Goal: Task Accomplishment & Management: Use online tool/utility

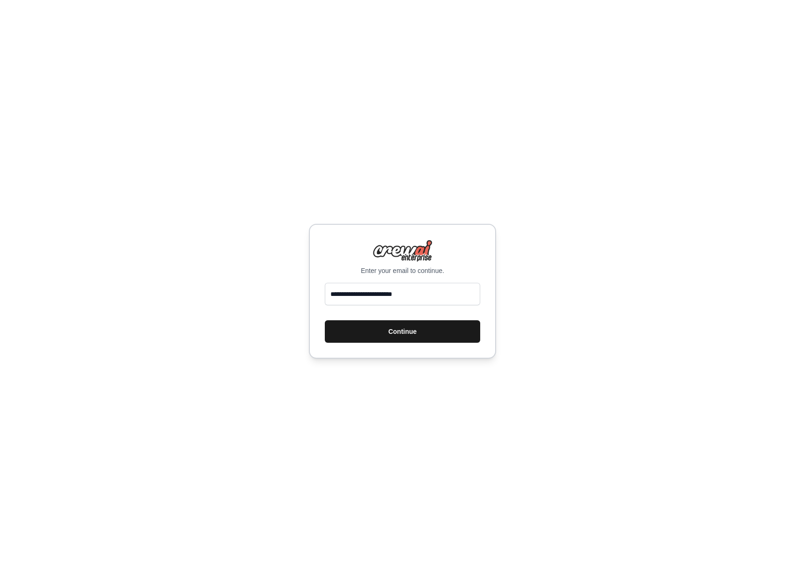
type input "**********"
click at [428, 338] on button "Continue" at bounding box center [402, 331] width 155 height 22
click at [405, 330] on button "Continue" at bounding box center [402, 331] width 155 height 22
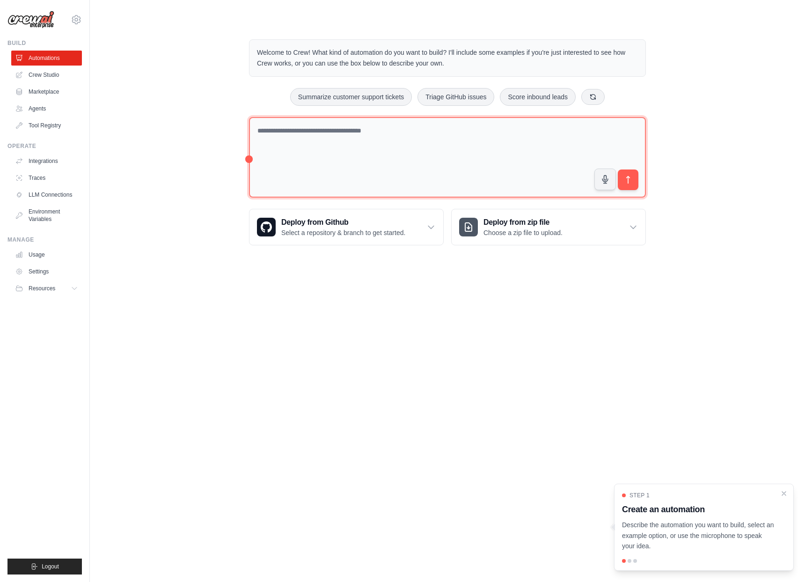
click at [390, 153] on textarea at bounding box center [447, 157] width 397 height 81
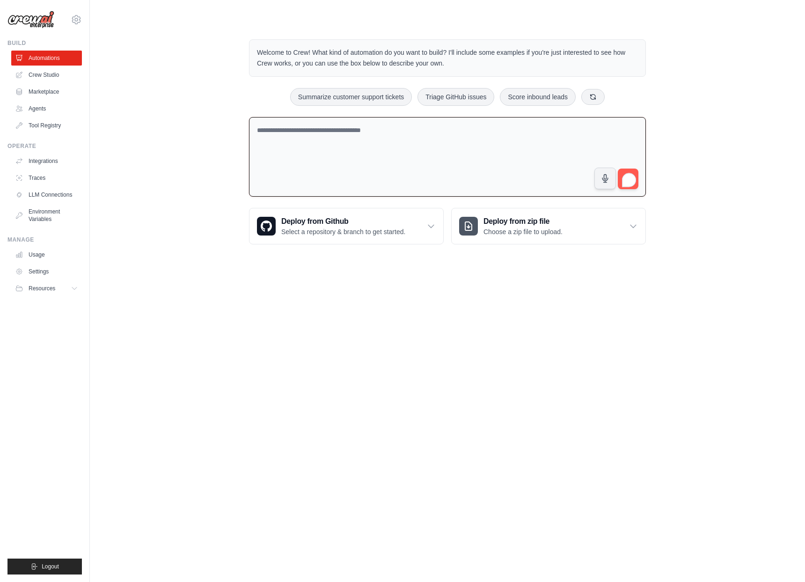
click at [394, 139] on textarea "To enrich screen reader interactions, please activate Accessibility in Grammarl…" at bounding box center [447, 157] width 397 height 80
click at [373, 137] on textarea "To enrich screen reader interactions, please activate Accessibility in Grammarl…" at bounding box center [447, 157] width 397 height 80
type textarea "**********"
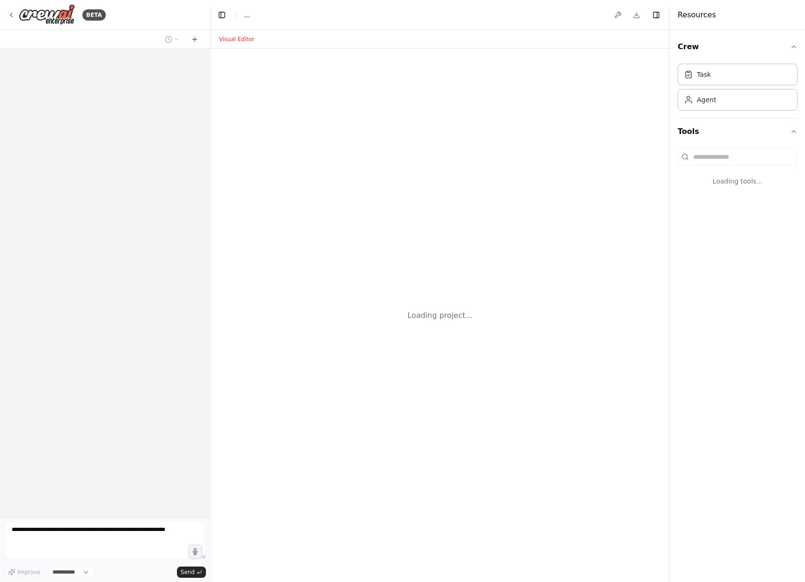
select select "****"
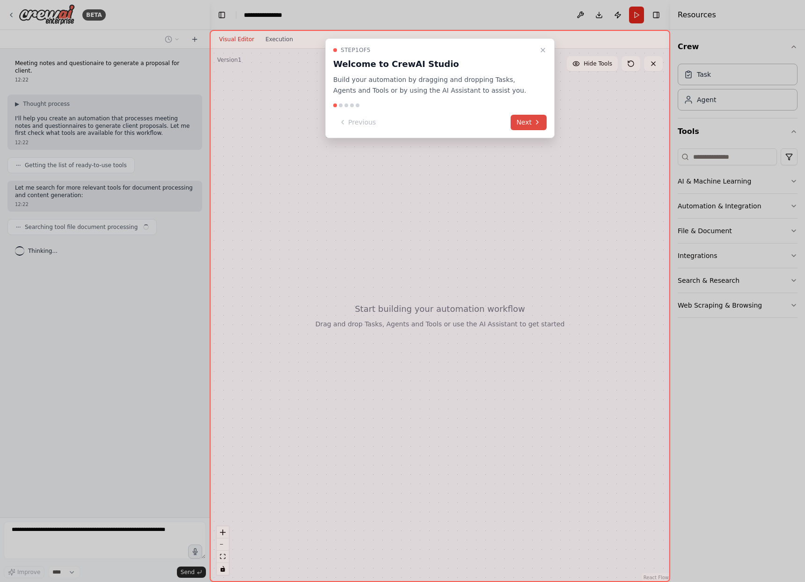
click at [534, 121] on icon at bounding box center [537, 121] width 7 height 7
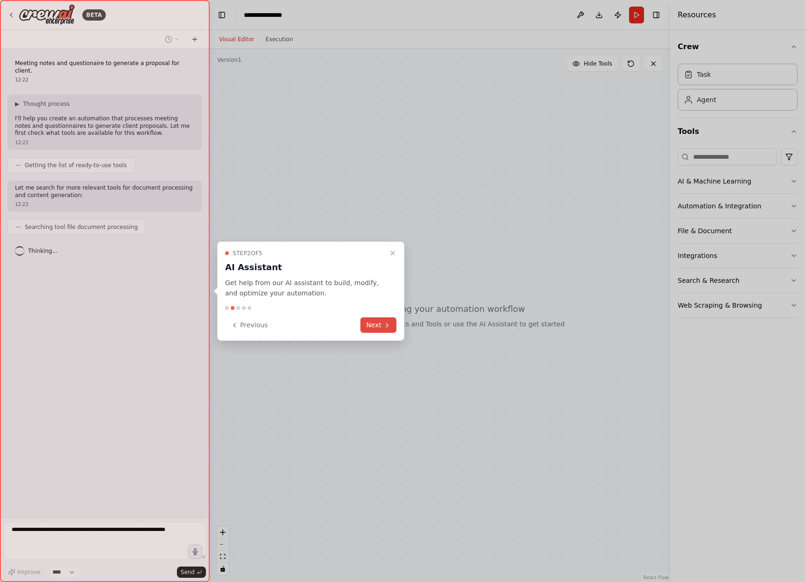
click at [373, 324] on button "Next" at bounding box center [378, 324] width 36 height 15
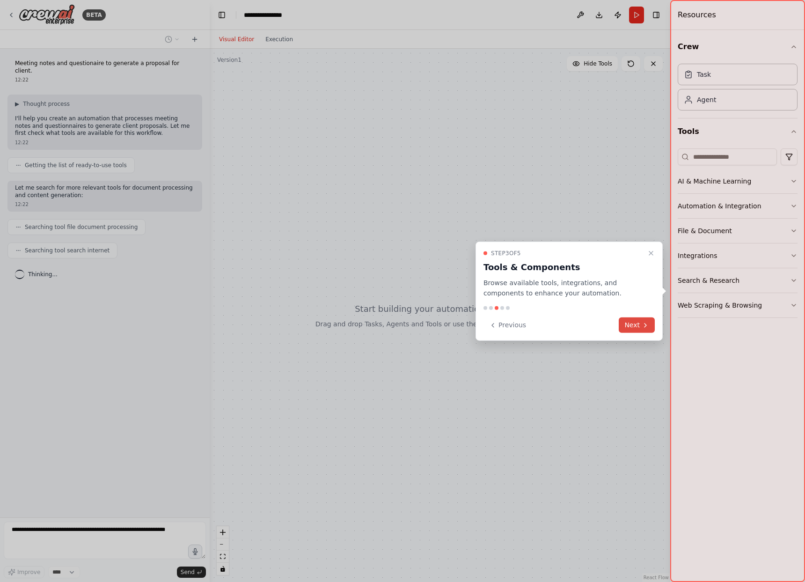
click at [647, 327] on icon at bounding box center [645, 324] width 7 height 7
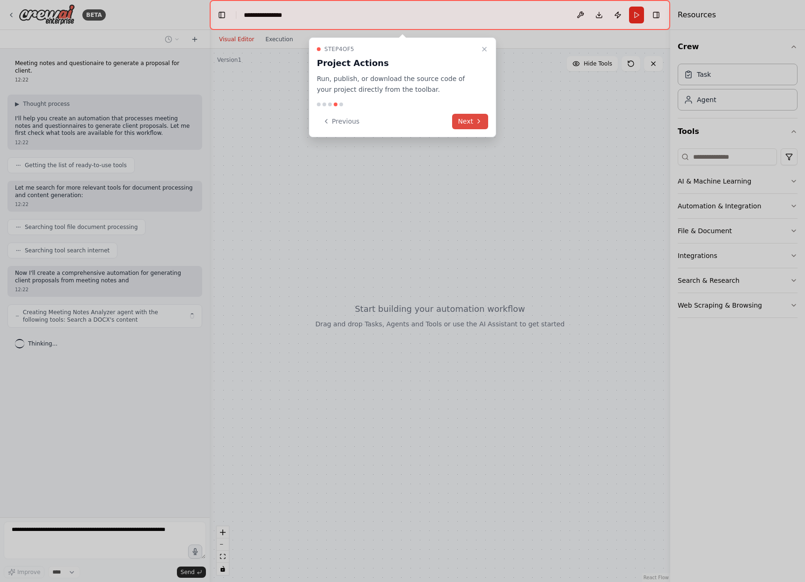
click at [475, 123] on icon at bounding box center [478, 121] width 7 height 7
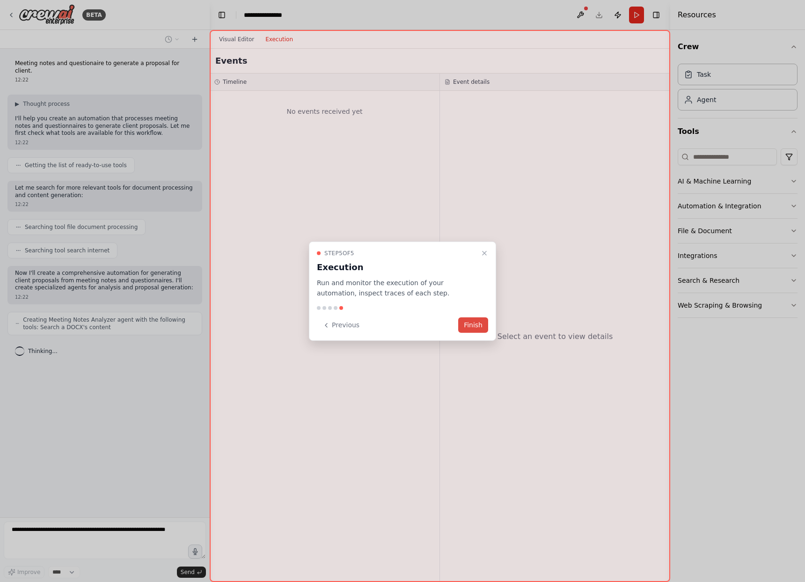
click at [477, 324] on button "Finish" at bounding box center [473, 324] width 30 height 15
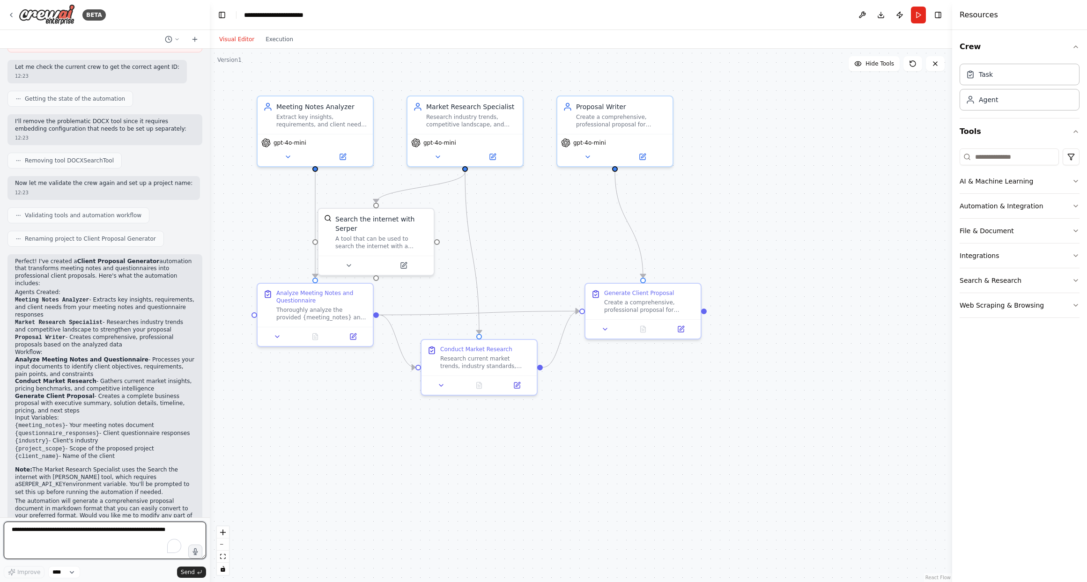
scroll to position [585, 0]
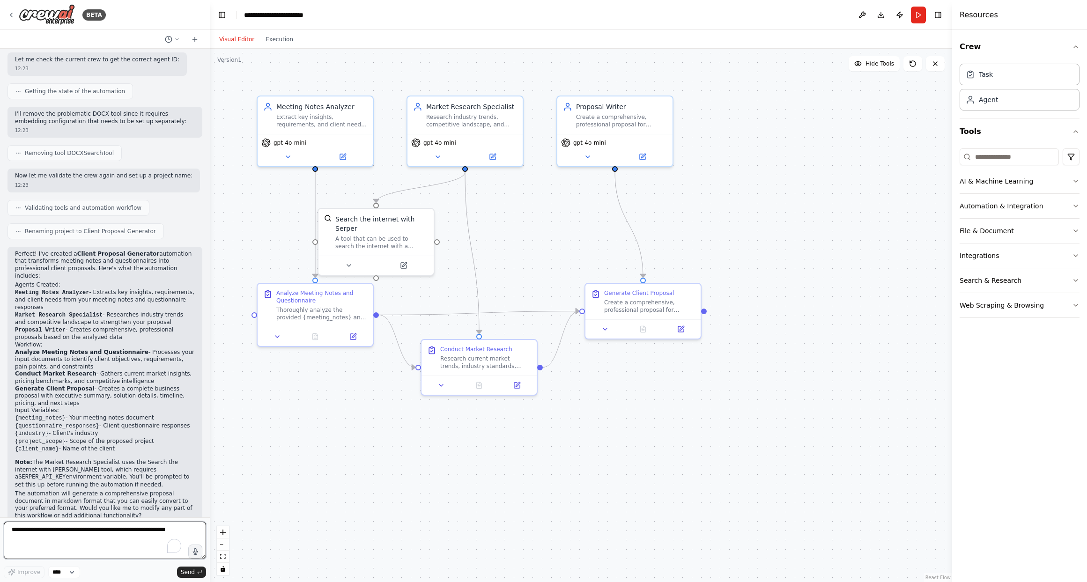
click at [99, 528] on textarea "To enrich screen reader interactions, please activate Accessibility in Grammarl…" at bounding box center [105, 540] width 202 height 37
type textarea "**********"
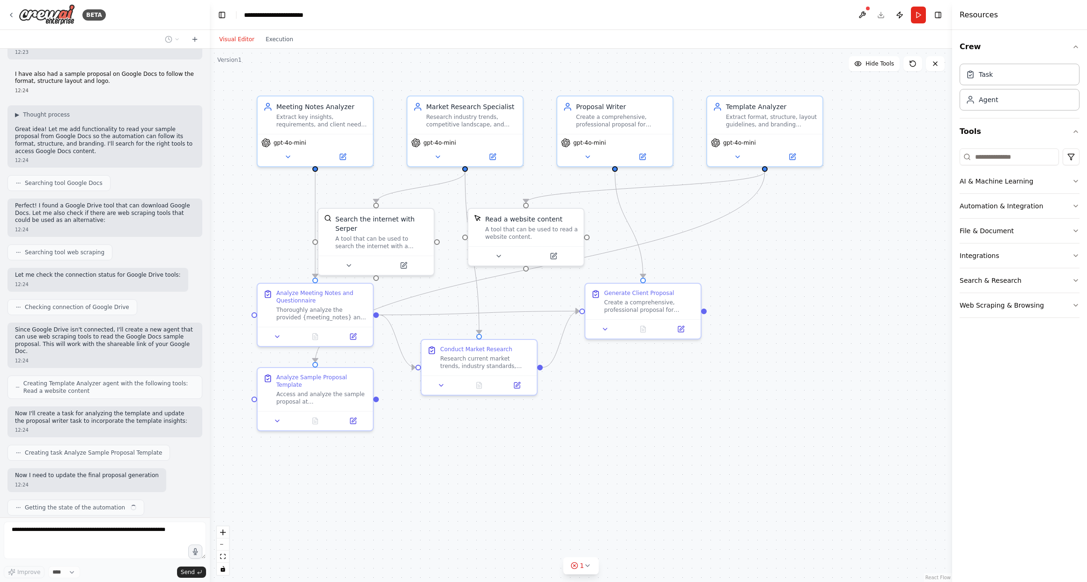
scroll to position [1065, 0]
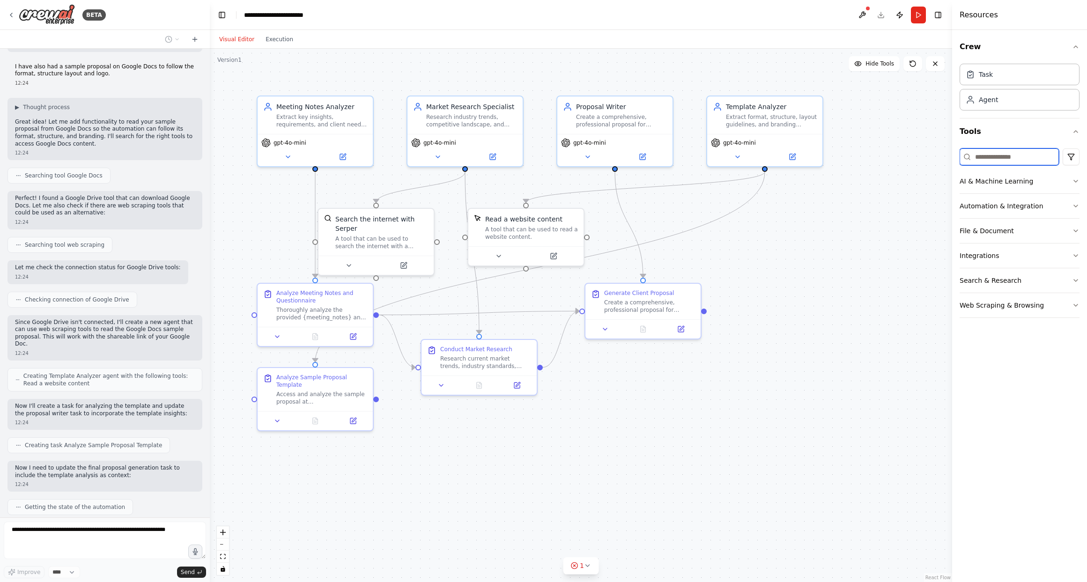
click at [805, 156] on input at bounding box center [1008, 156] width 99 height 17
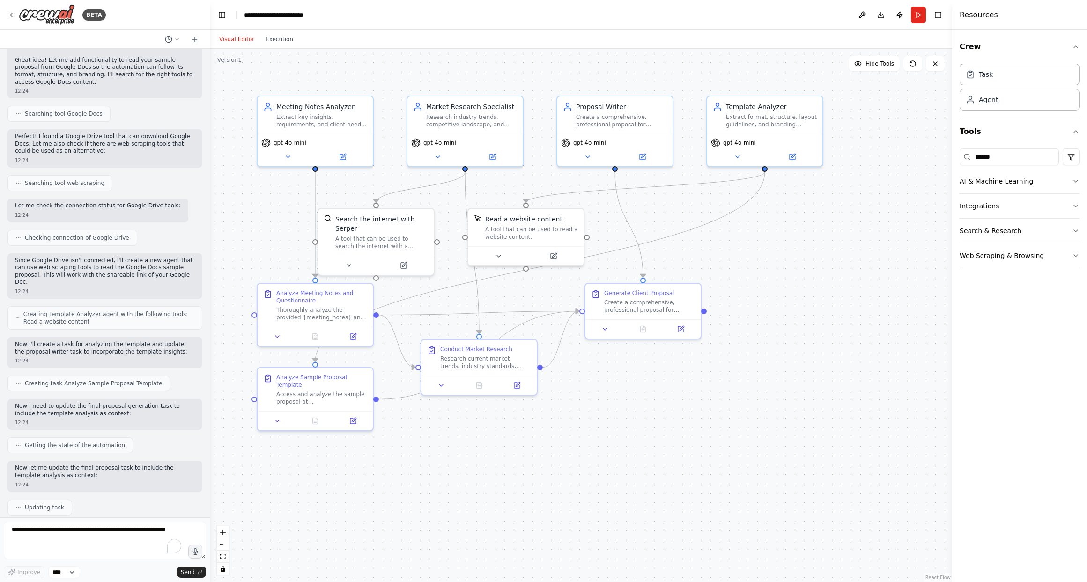
scroll to position [1182, 0]
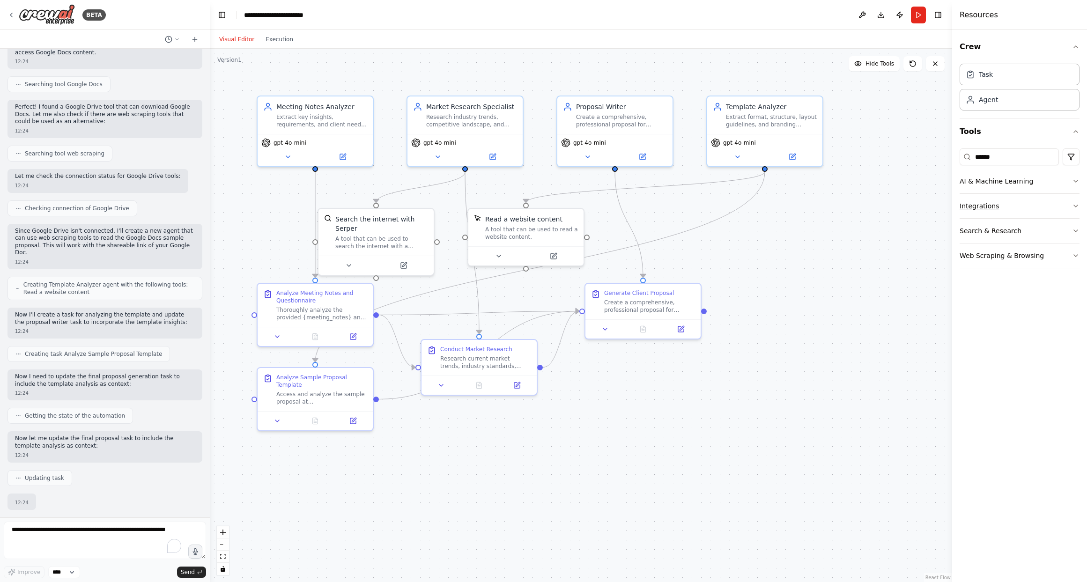
click at [805, 216] on button "Integrations" at bounding box center [1019, 206] width 120 height 24
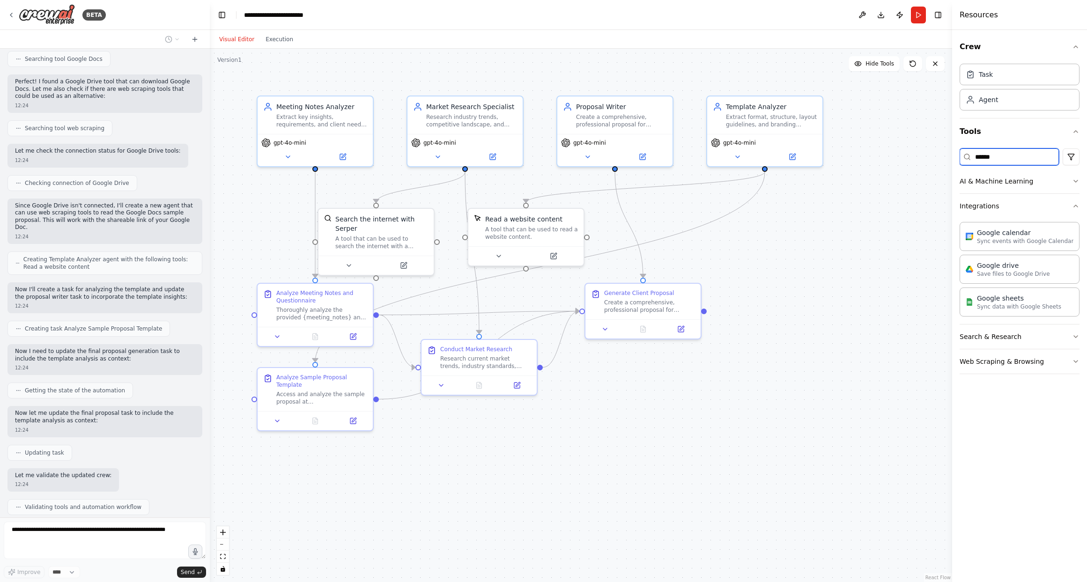
click at [805, 157] on input "******" at bounding box center [1008, 156] width 99 height 17
type input "******"
click at [805, 271] on p "Save files to Google Drive" at bounding box center [1013, 273] width 73 height 7
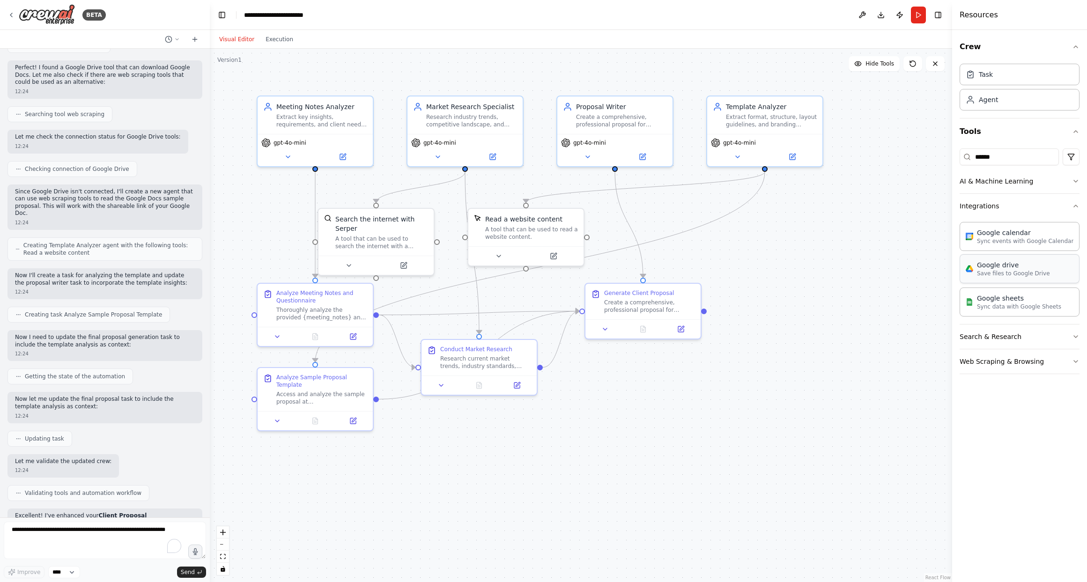
click at [805, 267] on div "Google drive" at bounding box center [1013, 264] width 73 height 9
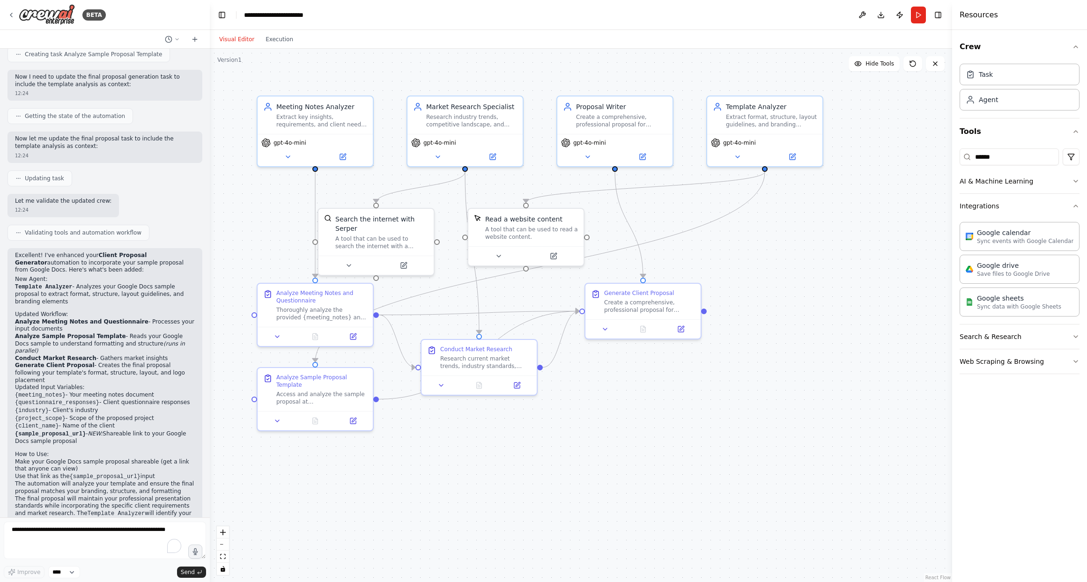
scroll to position [1463, 0]
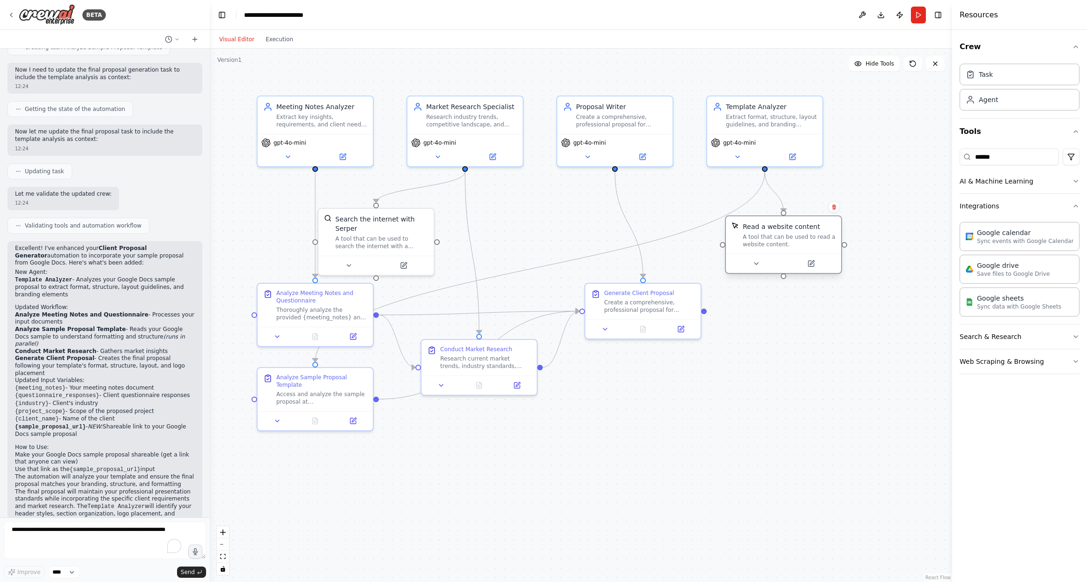
drag, startPoint x: 532, startPoint y: 222, endPoint x: 793, endPoint y: 236, distance: 260.7
click at [793, 236] on div "Read a website content A tool that can be used to read a website content." at bounding box center [789, 235] width 93 height 26
drag, startPoint x: 779, startPoint y: 240, endPoint x: 795, endPoint y: 248, distance: 18.0
click at [795, 248] on div "A tool that can be used to read a website content." at bounding box center [807, 250] width 93 height 15
click at [63, 539] on textarea "To enrich screen reader interactions, please activate Accessibility in Grammarl…" at bounding box center [105, 540] width 202 height 37
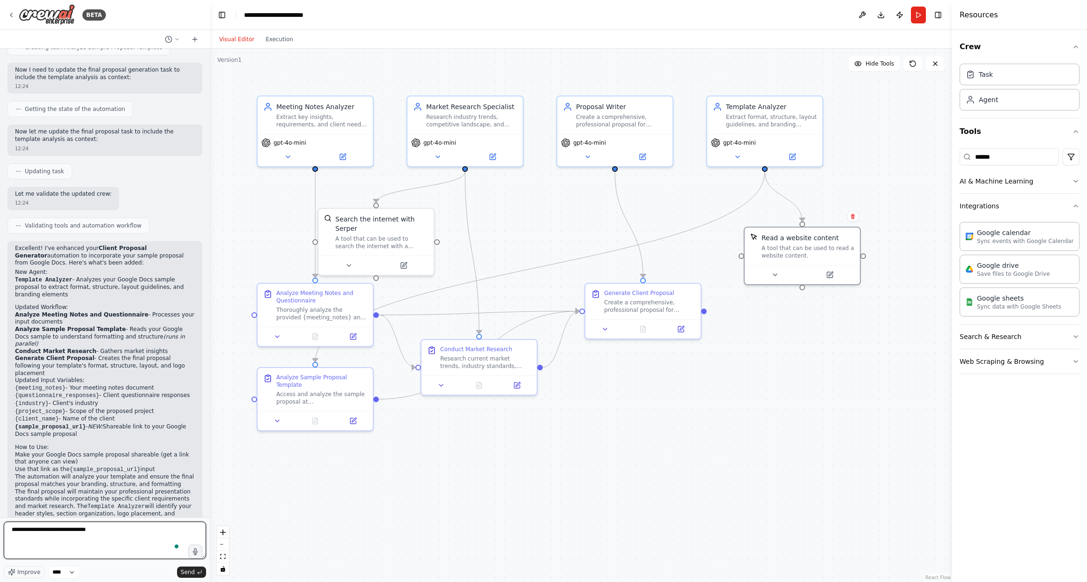
type textarea "**********"
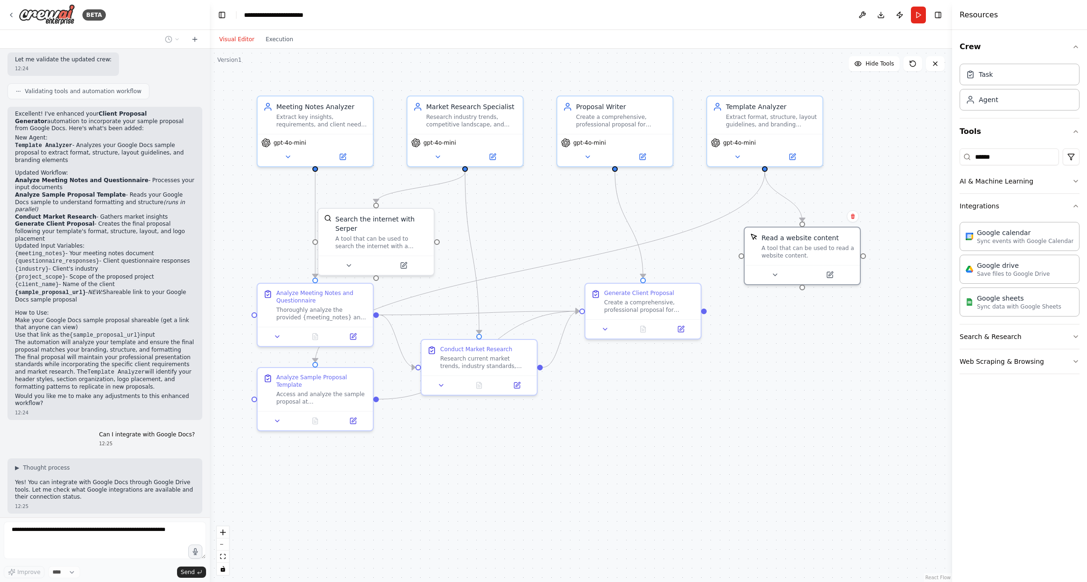
scroll to position [1605, 0]
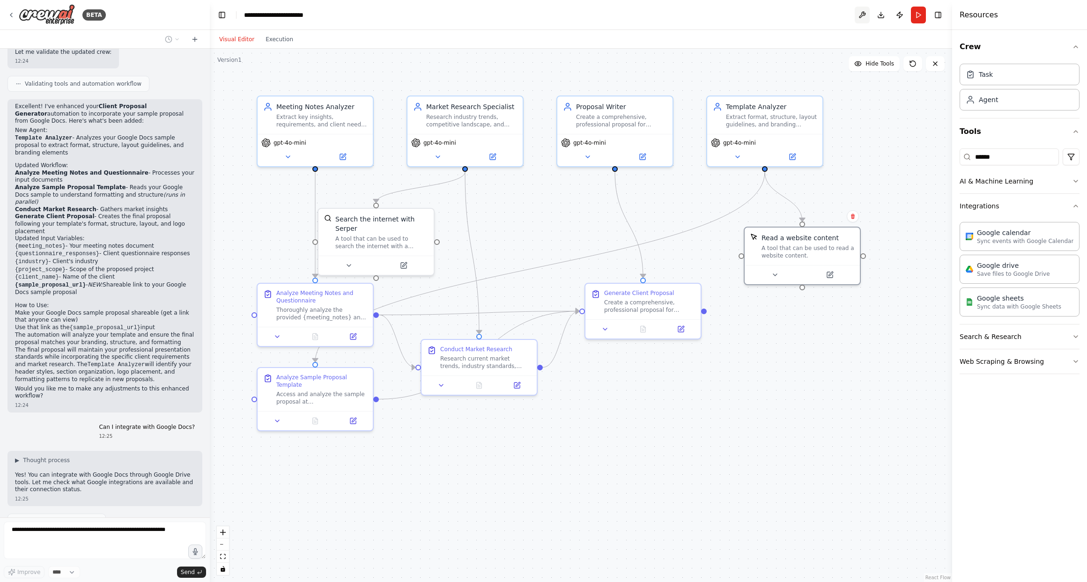
click at [805, 20] on button at bounding box center [861, 15] width 15 height 17
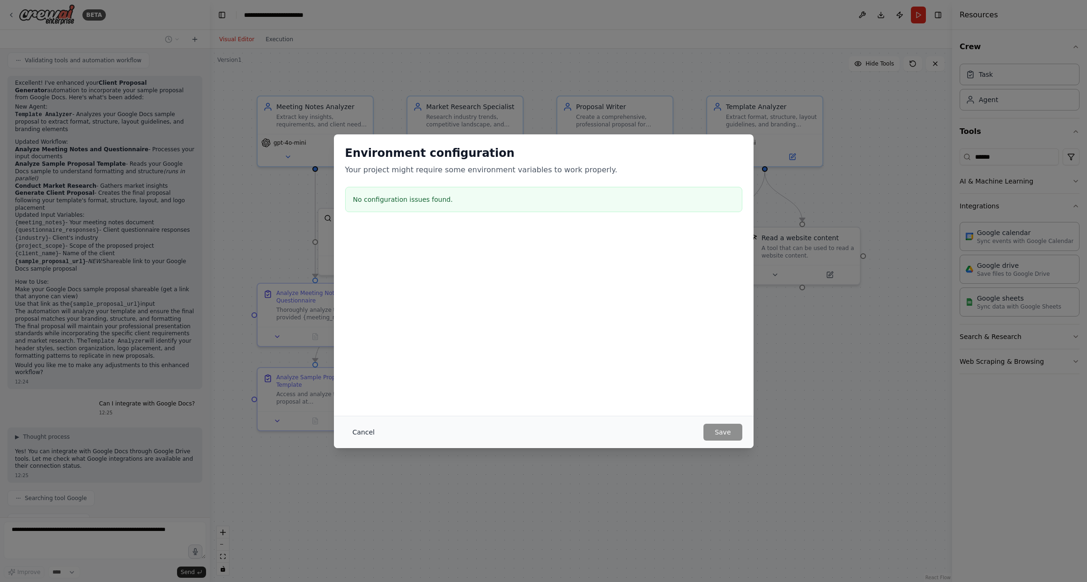
scroll to position [1652, 0]
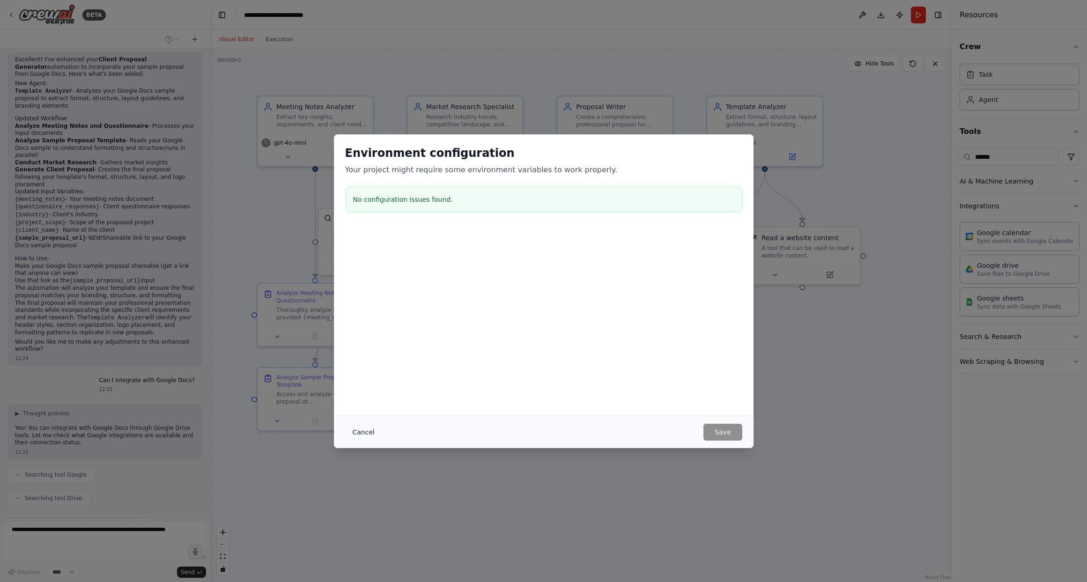
click at [371, 437] on button "Cancel" at bounding box center [363, 432] width 37 height 17
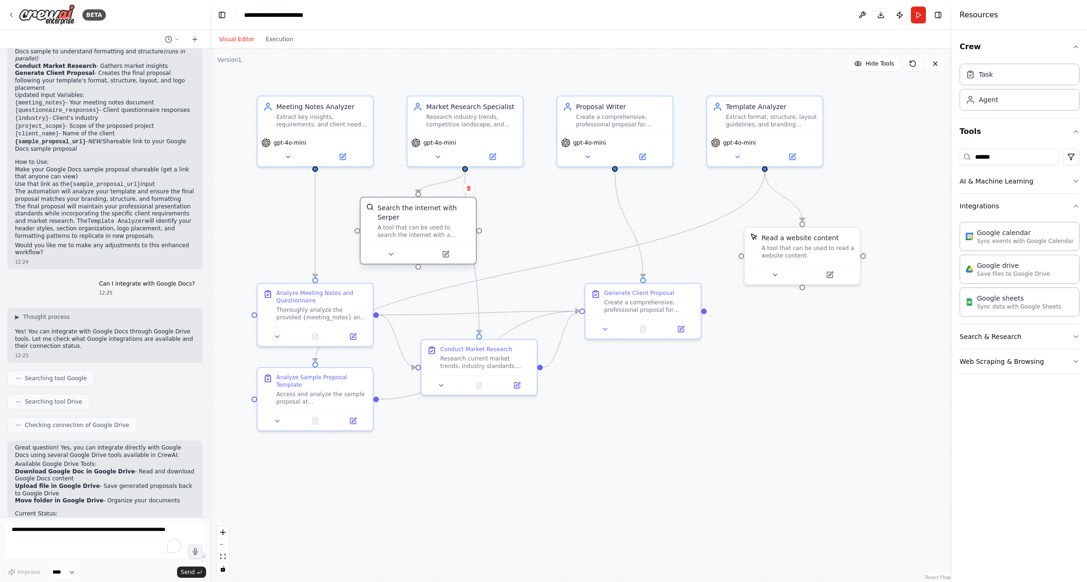
drag, startPoint x: 385, startPoint y: 231, endPoint x: 417, endPoint y: 225, distance: 32.4
click at [417, 225] on div "Search the internet with Serper A tool that can be used to search the internet …" at bounding box center [423, 221] width 93 height 36
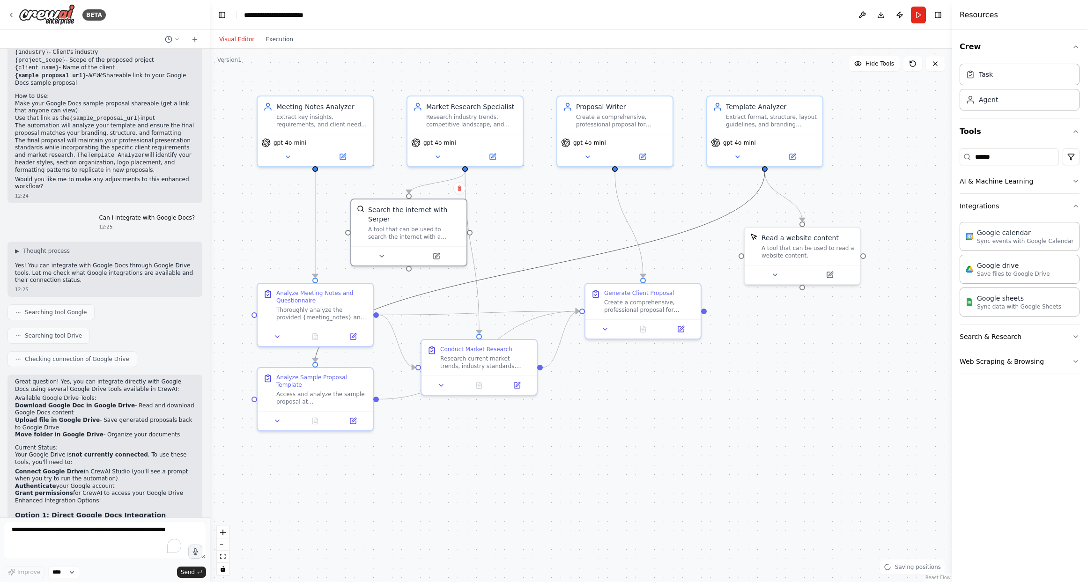
click at [504, 270] on icon "Edge from abb632d0-3ce6-4fcd-996a-a42e039896de to 46e613c3-96c0-464d-a57c-935f8…" at bounding box center [539, 267] width 449 height 190
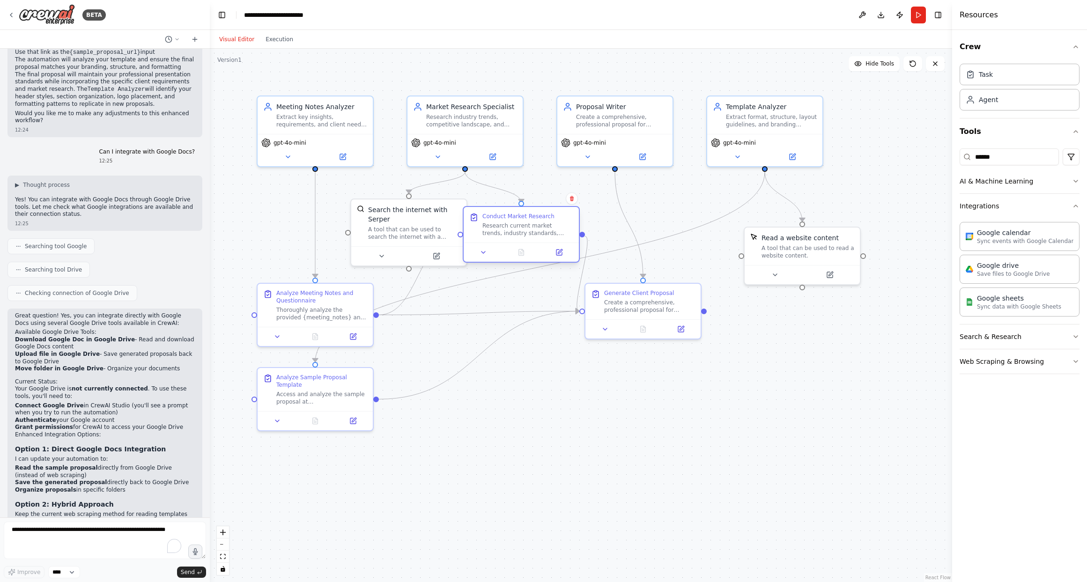
drag, startPoint x: 480, startPoint y: 346, endPoint x: 524, endPoint y: 215, distance: 137.8
click at [524, 215] on div "Conduct Market Research" at bounding box center [518, 216] width 72 height 7
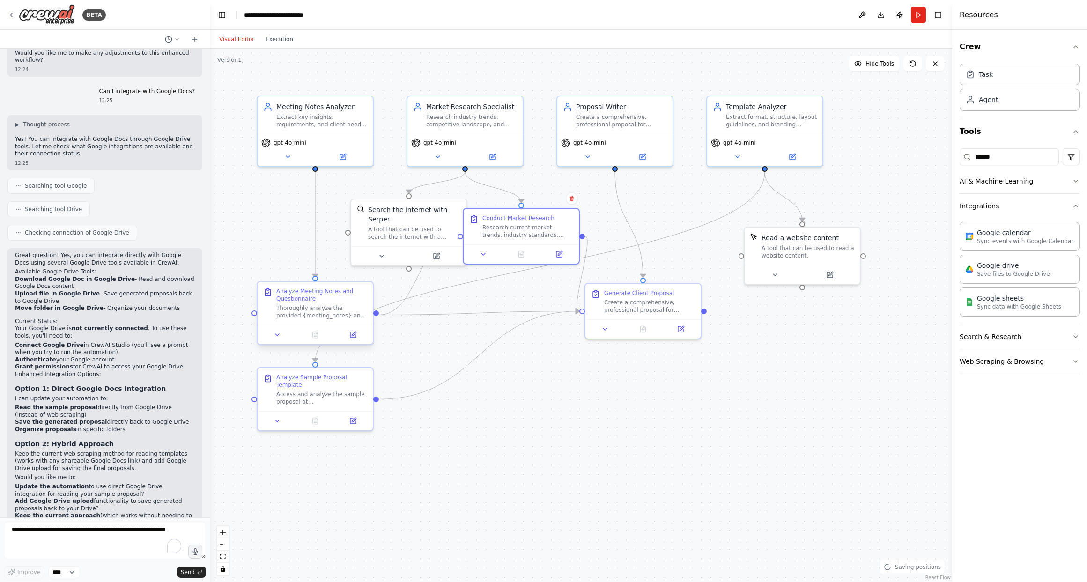
scroll to position [1948, 0]
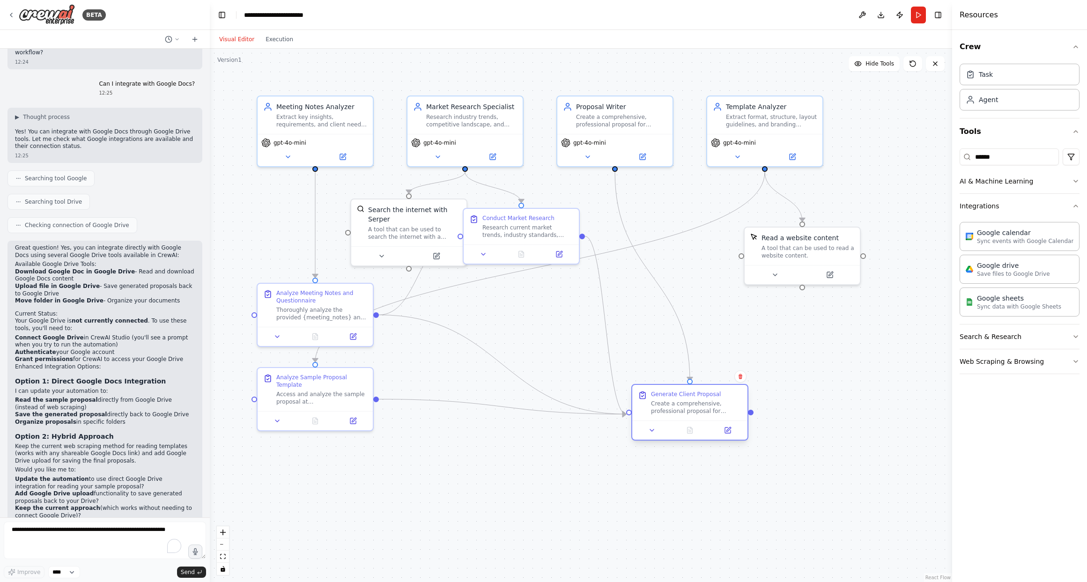
drag, startPoint x: 627, startPoint y: 308, endPoint x: 676, endPoint y: 416, distance: 119.0
click at [676, 415] on div "Create a comprehensive, professional proposal for {client_name} that synthesize…" at bounding box center [696, 407] width 91 height 15
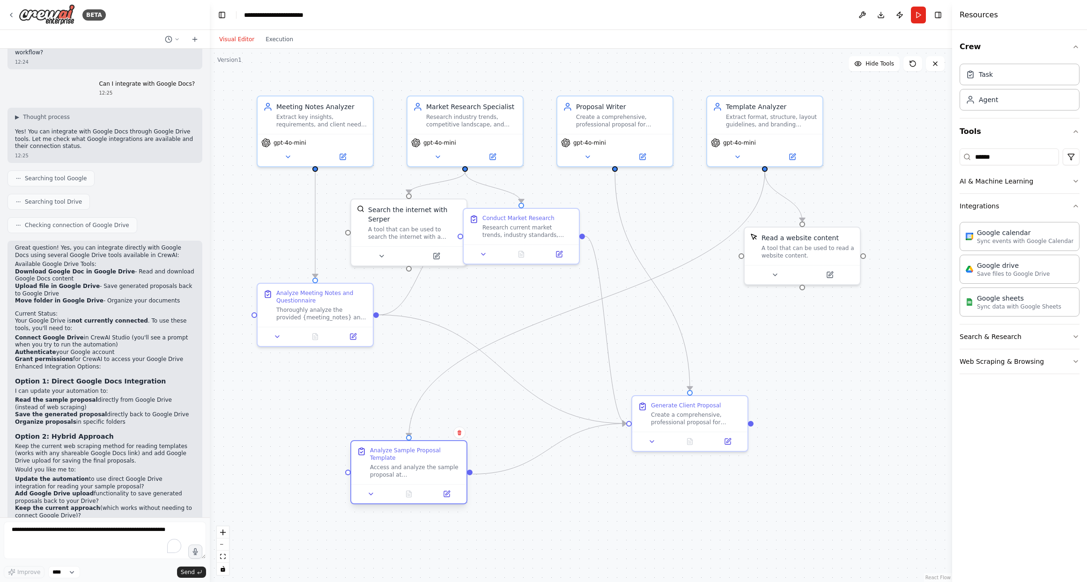
drag, startPoint x: 332, startPoint y: 394, endPoint x: 429, endPoint y: 467, distance: 121.4
click at [429, 467] on div "Access and analyze the sample proposal at {sample_proposal_url} to extract key …" at bounding box center [415, 470] width 91 height 15
drag, startPoint x: 667, startPoint y: 418, endPoint x: 787, endPoint y: 385, distance: 124.4
click at [787, 385] on div "Create a comprehensive, professional proposal for {client_name} that synthesize…" at bounding box center [817, 388] width 91 height 15
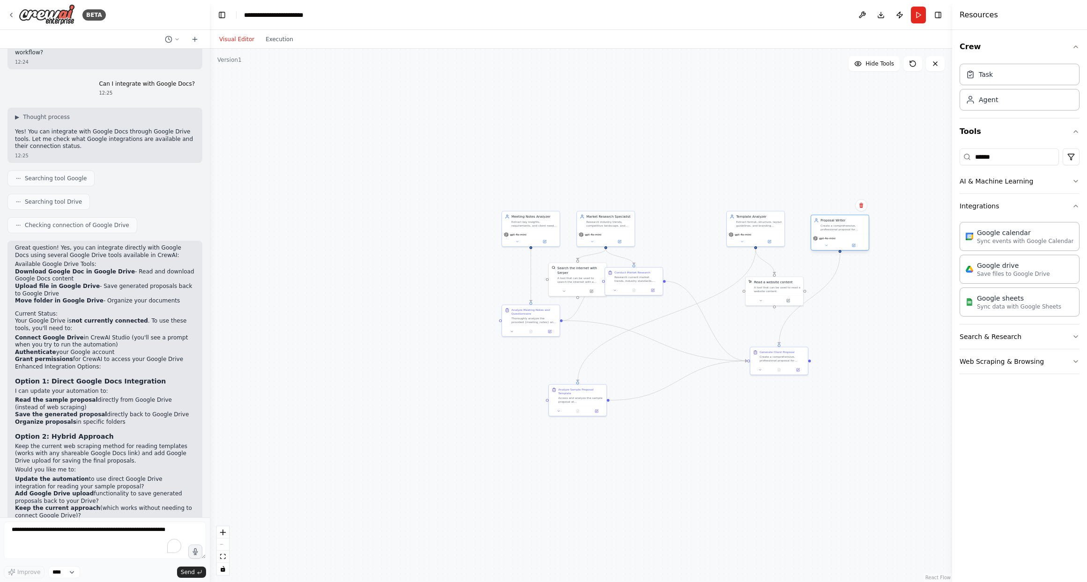
drag, startPoint x: 684, startPoint y: 237, endPoint x: 844, endPoint y: 242, distance: 160.6
click at [805, 242] on div "gpt-4o-mini" at bounding box center [840, 242] width 58 height 16
drag, startPoint x: 779, startPoint y: 361, endPoint x: 881, endPoint y: 349, distance: 102.4
click at [805, 349] on div "Generate Client Proposal Create a comprehensive, professional proposal for {cli…" at bounding box center [882, 341] width 58 height 18
drag, startPoint x: 598, startPoint y: 405, endPoint x: 712, endPoint y: 264, distance: 181.8
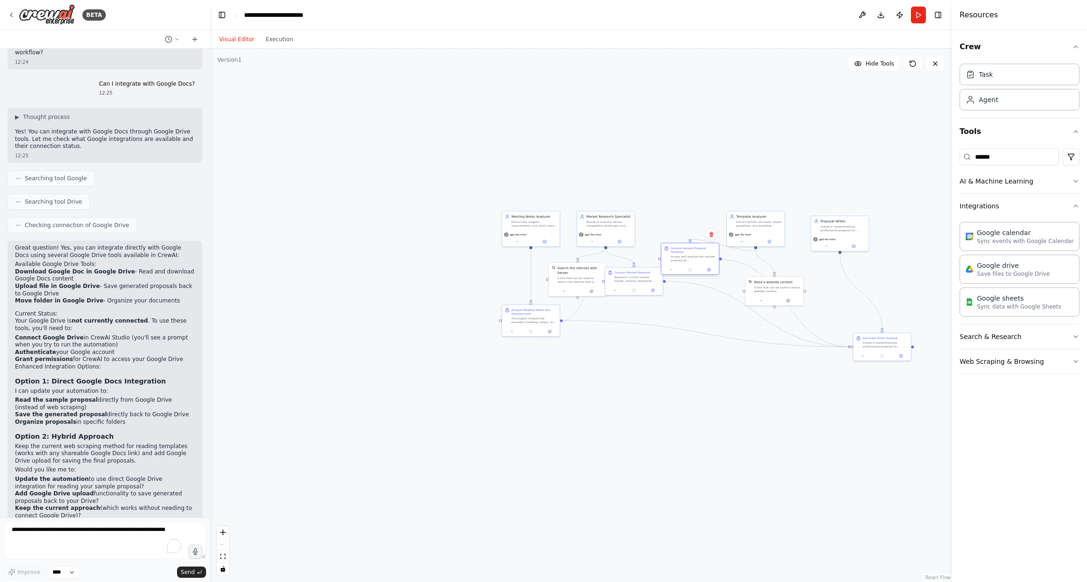
click at [712, 264] on div "Analyze Sample Proposal Template Access and analyze the sample proposal at {sam…" at bounding box center [690, 259] width 59 height 32
drag, startPoint x: 758, startPoint y: 230, endPoint x: 703, endPoint y: 194, distance: 66.4
click at [717, 225] on div "gpt-4o-mini" at bounding box center [746, 233] width 58 height 16
drag, startPoint x: 779, startPoint y: 287, endPoint x: 769, endPoint y: 236, distance: 51.5
click at [769, 236] on div "A tool that can be used to read a website content." at bounding box center [767, 236] width 46 height 7
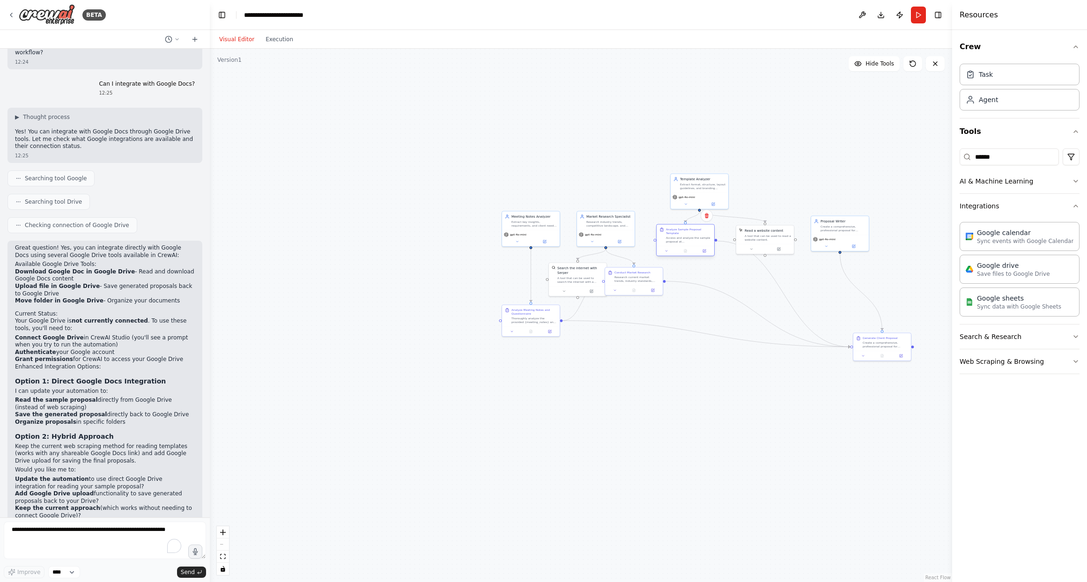
drag, startPoint x: 706, startPoint y: 255, endPoint x: 701, endPoint y: 232, distance: 23.4
click at [701, 236] on div "Access and analyze the sample proposal at {sample_proposal_url} to extract key …" at bounding box center [688, 239] width 45 height 7
drag, startPoint x: 702, startPoint y: 189, endPoint x: 727, endPoint y: 167, distance: 33.2
click at [727, 167] on div "Template Analyzer Extract format, structure, layout guidelines, and branding el…" at bounding box center [723, 159] width 58 height 19
drag, startPoint x: 640, startPoint y: 280, endPoint x: 690, endPoint y: 294, distance: 52.0
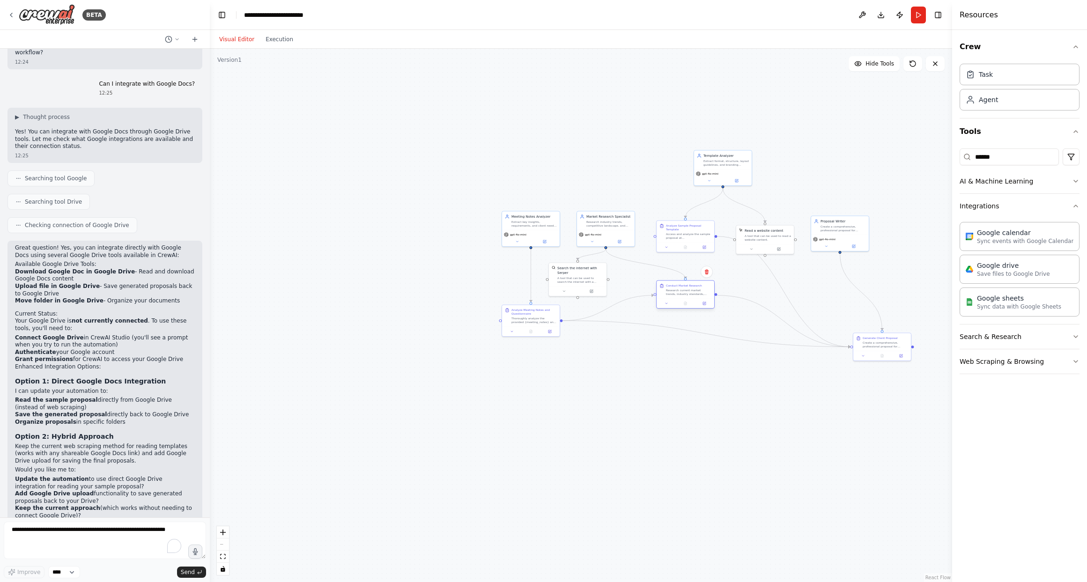
click at [690, 294] on div "Research current market trends, industry standards, competitive landscape, and …" at bounding box center [688, 291] width 45 height 7
drag, startPoint x: 535, startPoint y: 314, endPoint x: 549, endPoint y: 341, distance: 30.4
click at [549, 341] on div "Analyze Meeting Notes and Questionnaire Thoroughly analyze the provided {meetin…" at bounding box center [547, 343] width 45 height 16
drag, startPoint x: 688, startPoint y: 288, endPoint x: 649, endPoint y: 314, distance: 46.2
click at [649, 316] on div "Research current market trends, industry standards, competitive landscape, and …" at bounding box center [650, 319] width 45 height 7
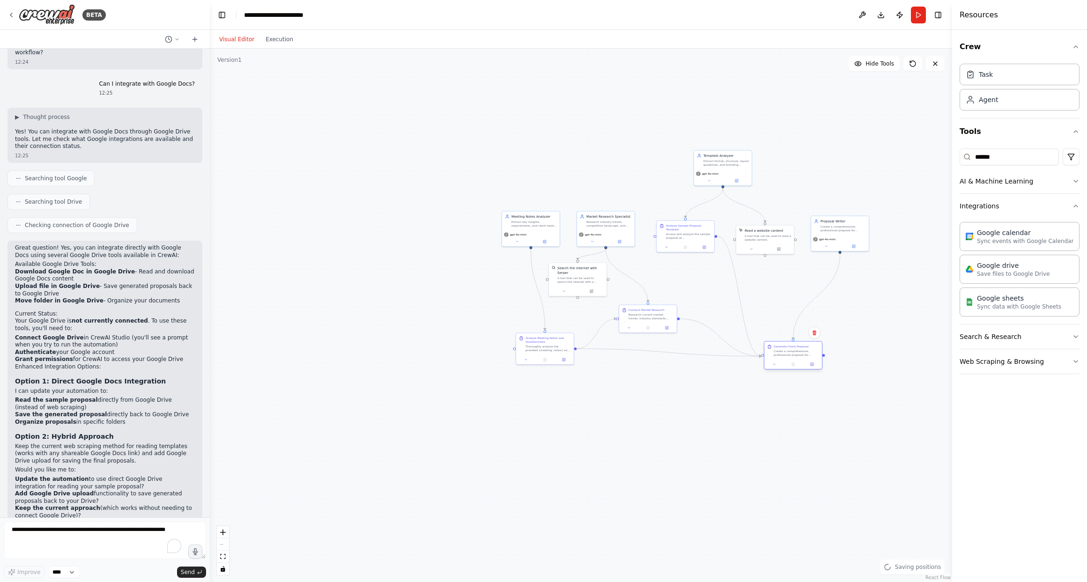
drag, startPoint x: 878, startPoint y: 347, endPoint x: 791, endPoint y: 355, distance: 87.4
click at [791, 355] on div "Generate Client Proposal Create a comprehensive, professional proposal for {cli…" at bounding box center [793, 351] width 58 height 18
click at [61, 532] on textarea "To enrich screen reader interactions, please activate Accessibility in Grammarl…" at bounding box center [105, 540] width 202 height 37
type textarea "**********"
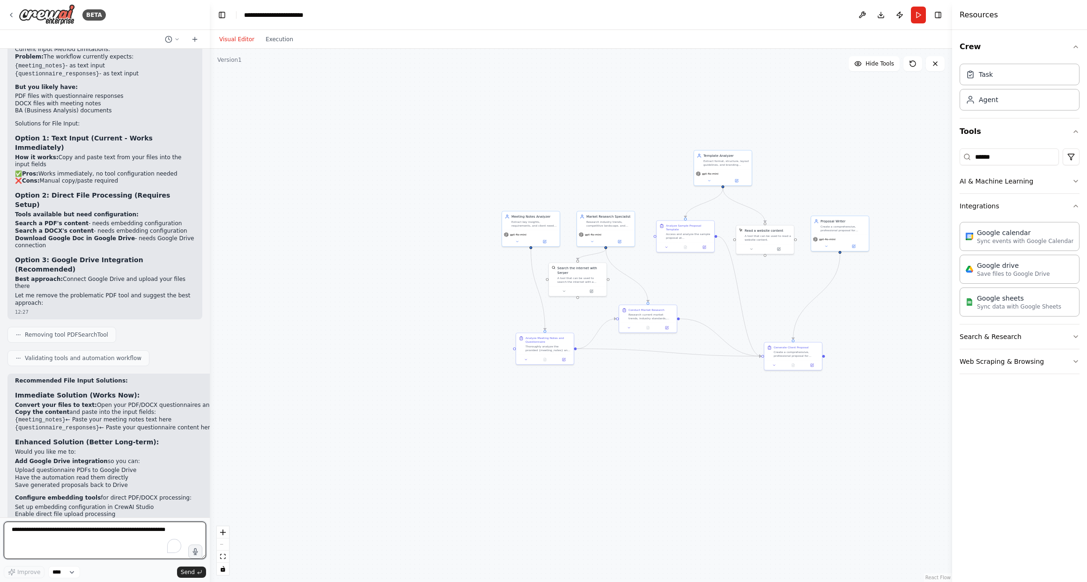
scroll to position [2853, 0]
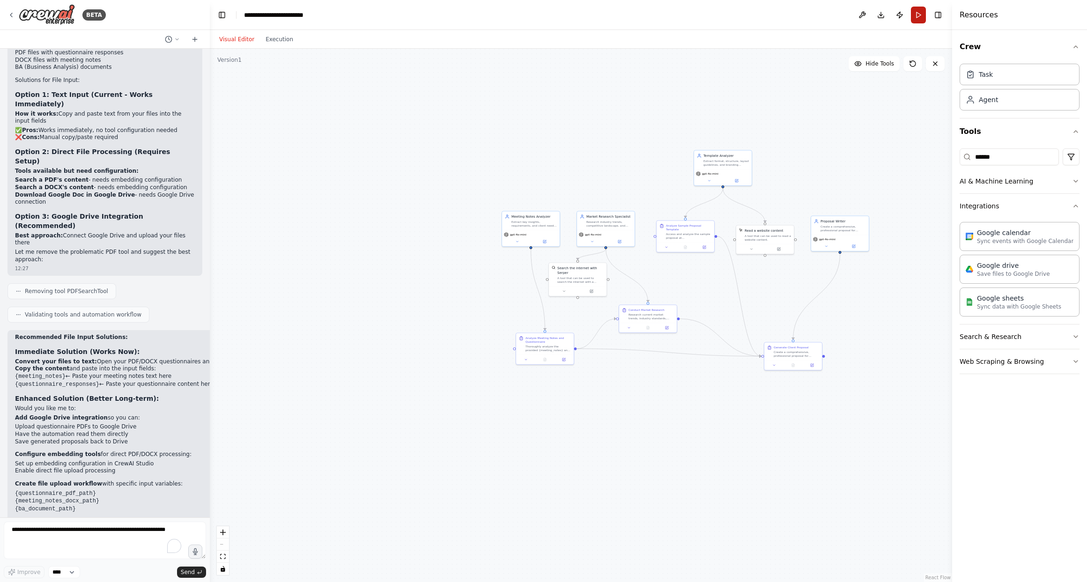
click at [805, 17] on button "Run" at bounding box center [918, 15] width 15 height 17
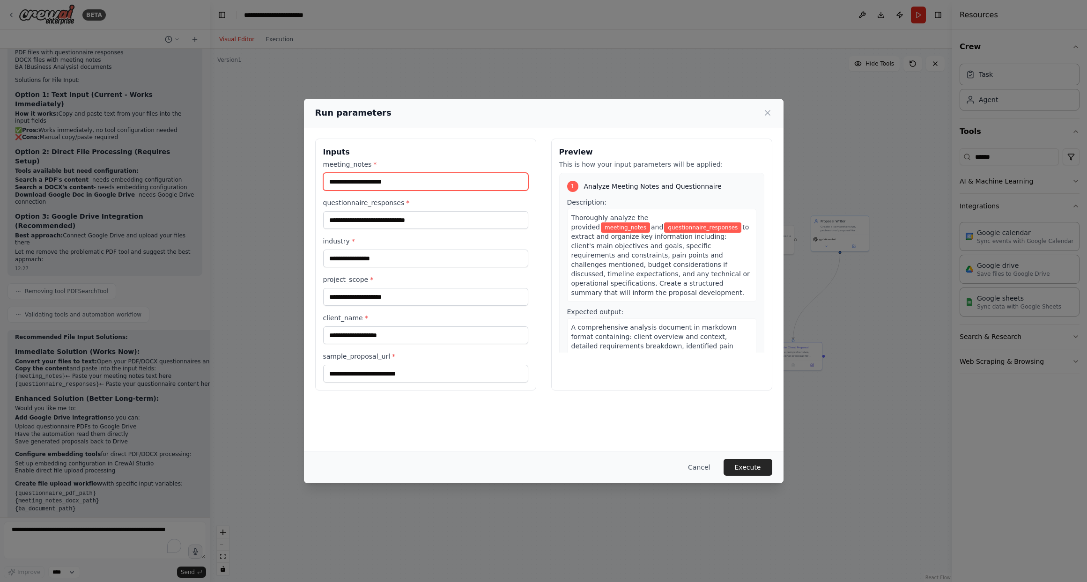
click at [400, 182] on input "meeting_notes *" at bounding box center [425, 182] width 205 height 18
click at [375, 219] on input "questionnaire_responses *" at bounding box center [425, 220] width 205 height 18
click at [355, 256] on input "industry *" at bounding box center [425, 259] width 205 height 18
click at [619, 252] on span "to extract and organize key information including: client's main objectives and…" at bounding box center [660, 259] width 178 height 73
click at [335, 295] on input "project_scope *" at bounding box center [425, 297] width 205 height 18
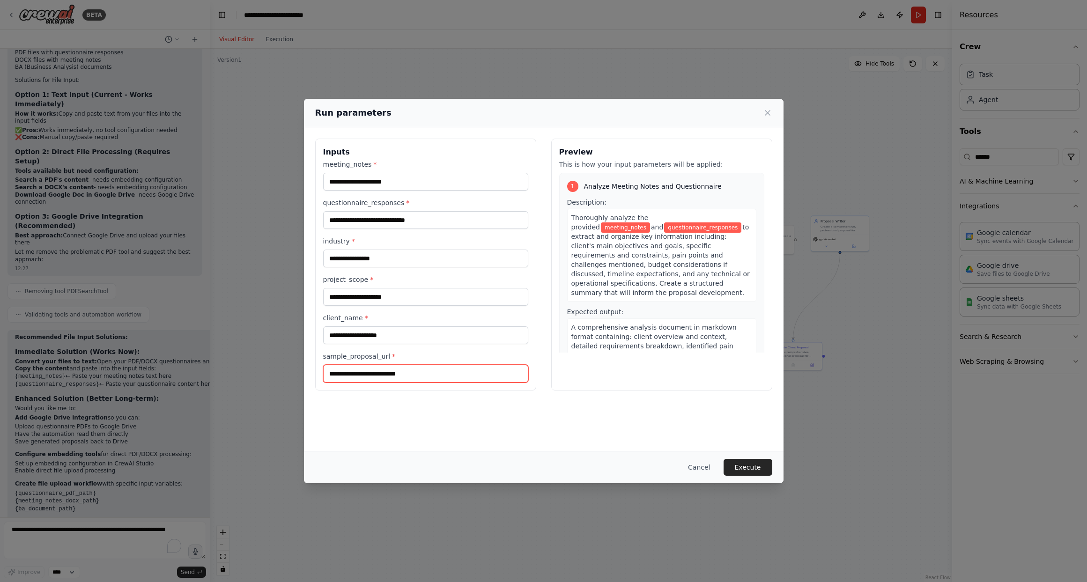
click at [423, 372] on input "sample_proposal_url *" at bounding box center [425, 374] width 205 height 18
click at [390, 376] on input "sample_proposal_url *" at bounding box center [425, 374] width 205 height 18
paste input "**********"
type input "**********"
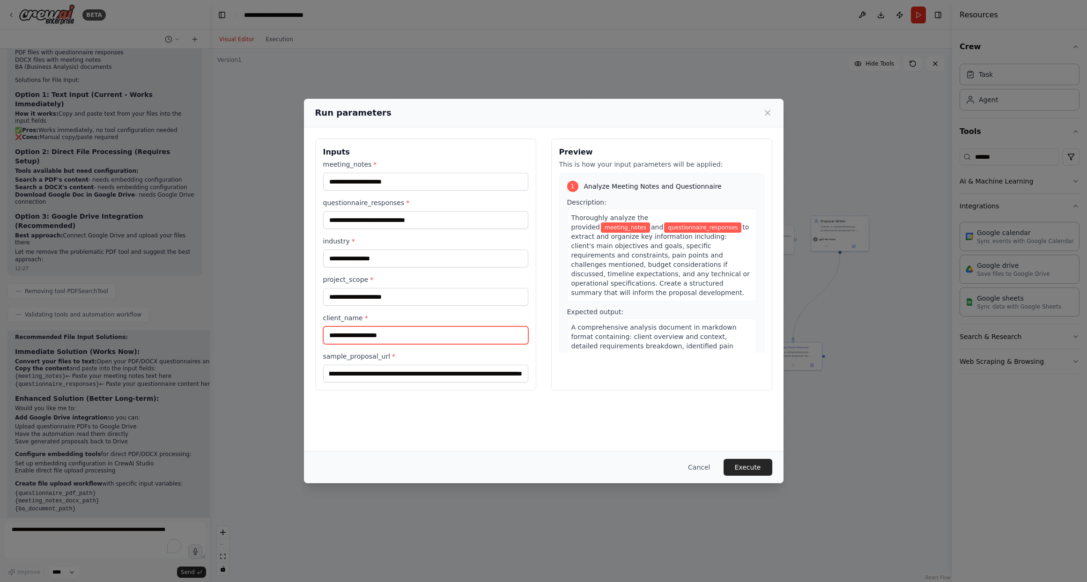
click at [376, 337] on input "client_name *" at bounding box center [425, 335] width 205 height 18
type input "*"
click at [367, 339] on input "client_name *" at bounding box center [425, 335] width 205 height 18
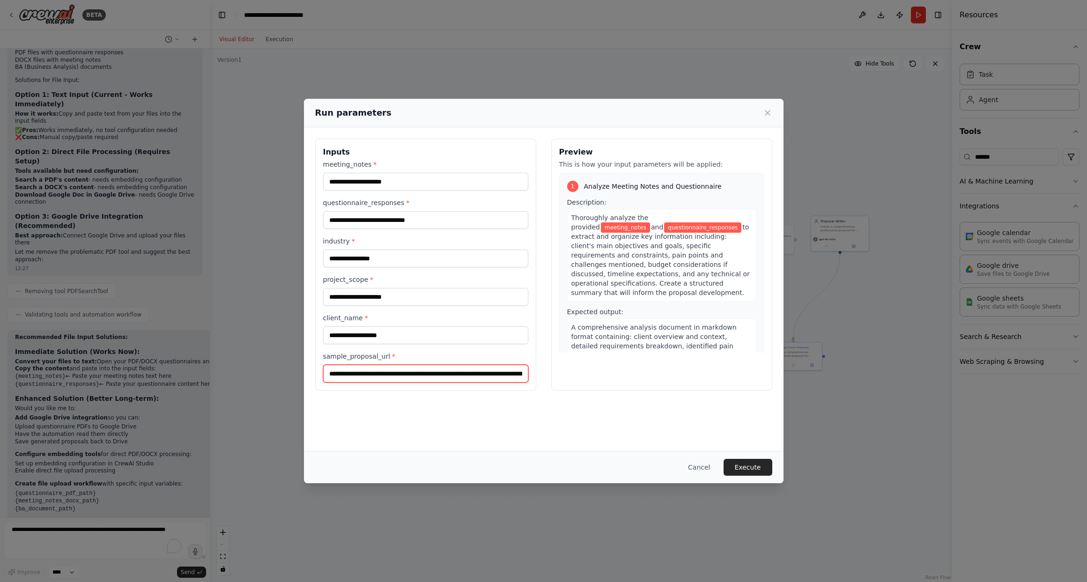
click at [341, 376] on input "**********" at bounding box center [425, 374] width 205 height 18
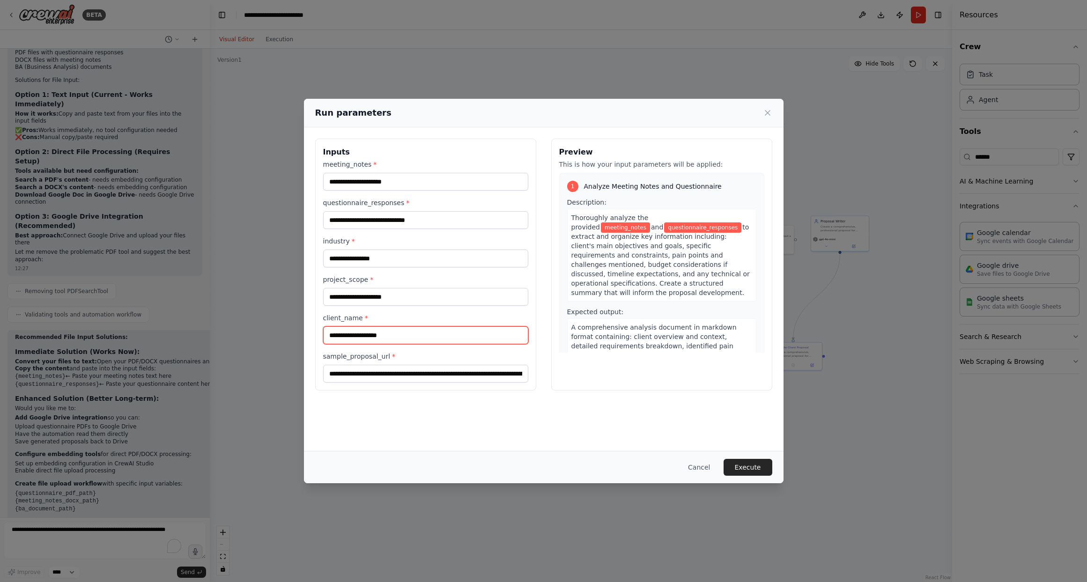
click at [360, 336] on input "client_name *" at bounding box center [425, 335] width 205 height 18
click at [370, 171] on div "meeting_notes *" at bounding box center [425, 175] width 205 height 31
click at [364, 179] on input "meeting_notes *" at bounding box center [425, 182] width 205 height 18
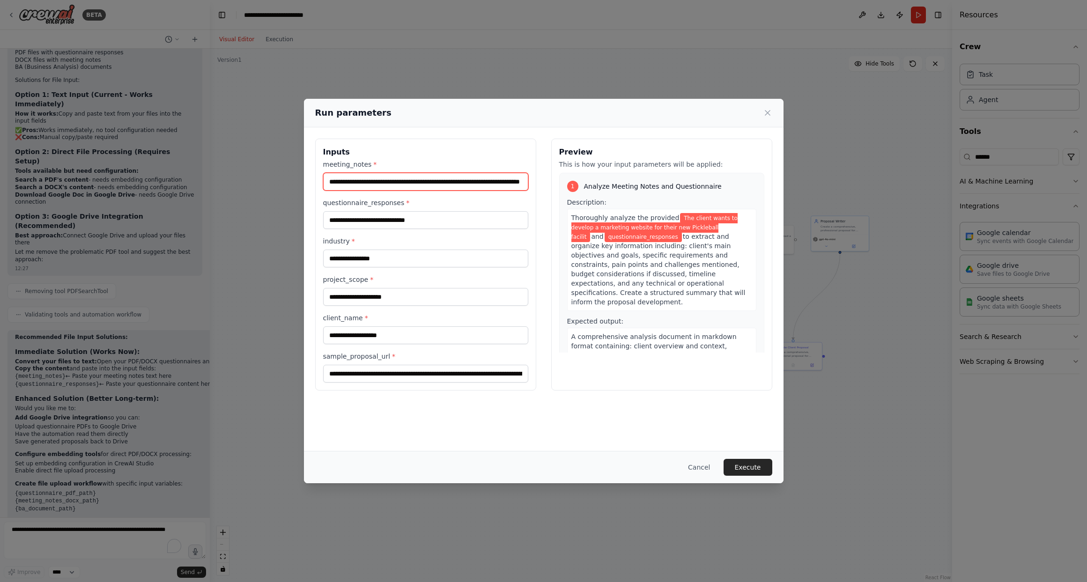
scroll to position [0, 44]
type input "**********"
click at [350, 225] on input "questionnaire_responses *" at bounding box center [425, 220] width 205 height 18
type input "*"
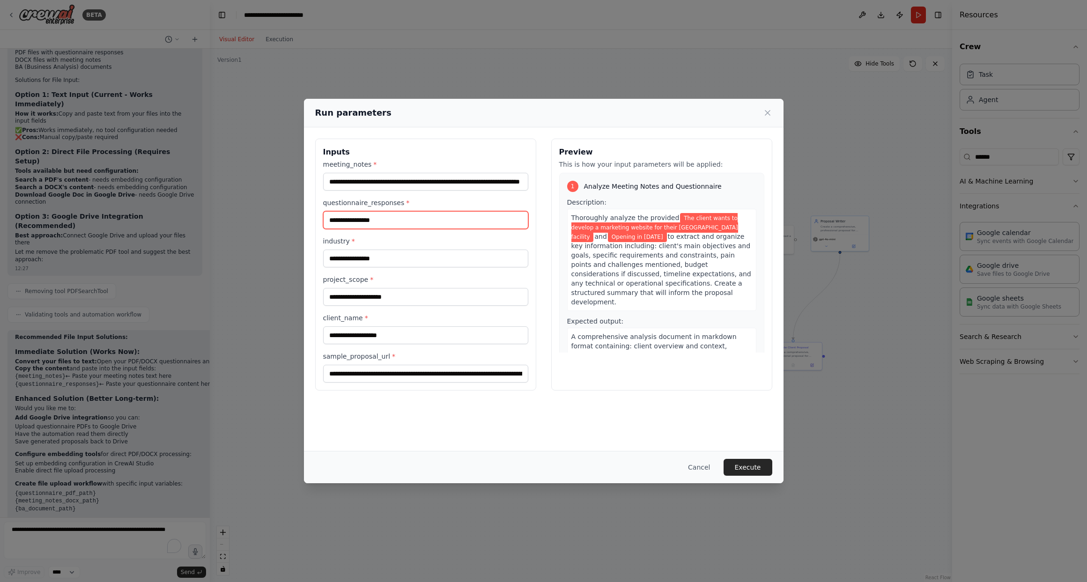
type input "**********"
click at [371, 257] on input "industry *" at bounding box center [425, 259] width 205 height 18
type input "******"
click at [367, 297] on input "project_scope *" at bounding box center [425, 297] width 205 height 18
type input "**********"
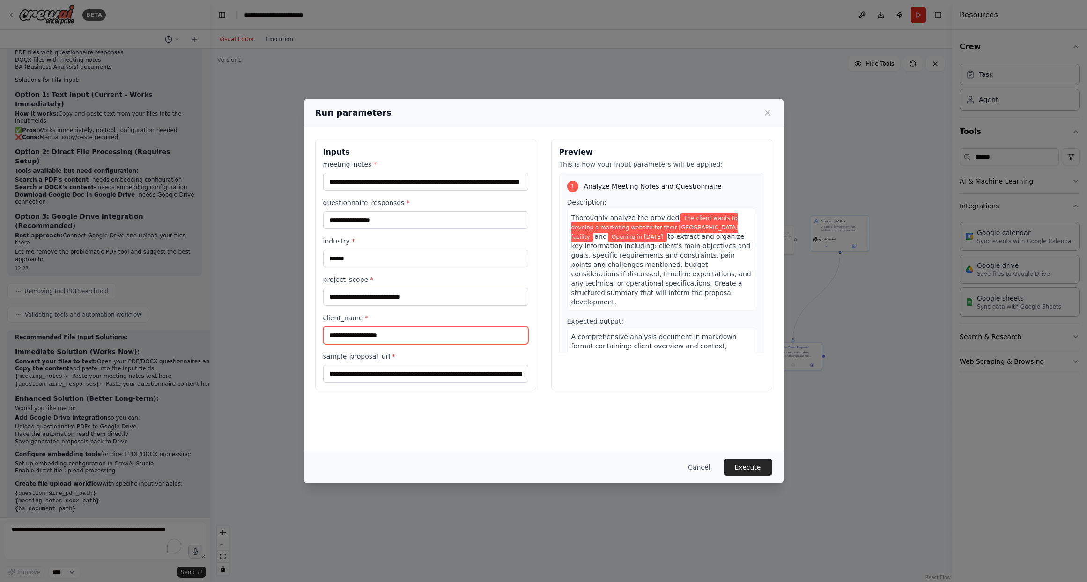
click at [358, 332] on input "client_name *" at bounding box center [425, 335] width 205 height 18
type input "**********"
click at [752, 469] on button "Execute" at bounding box center [747, 467] width 49 height 17
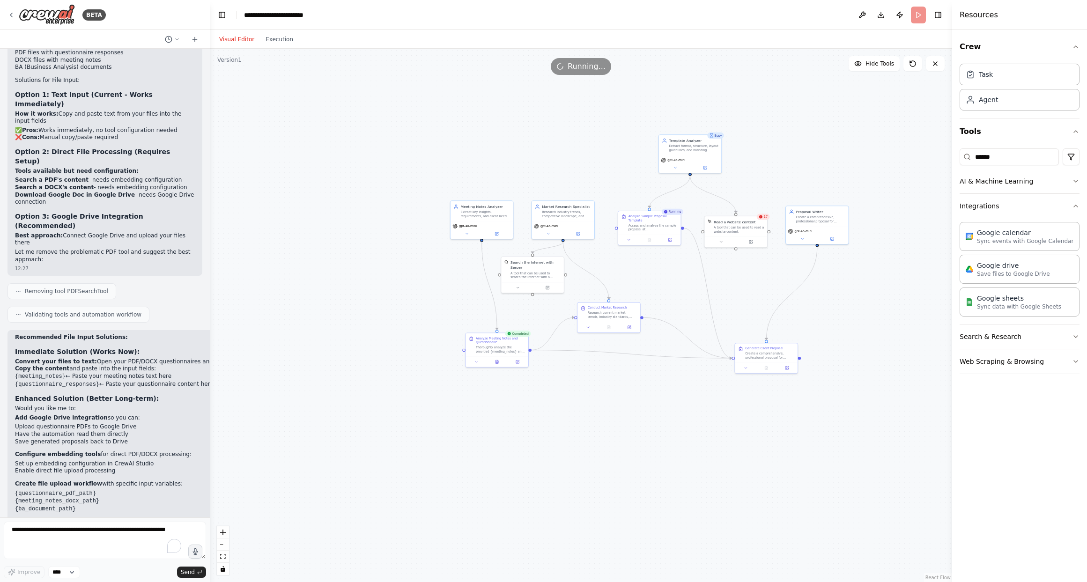
drag, startPoint x: 795, startPoint y: 209, endPoint x: 673, endPoint y: 280, distance: 141.2
click at [673, 280] on div ".deletable-edge-delete-btn { width: 20px; height: 20px; border: 0px solid #ffff…" at bounding box center [581, 315] width 742 height 533
click at [274, 37] on button "Execution" at bounding box center [279, 39] width 39 height 11
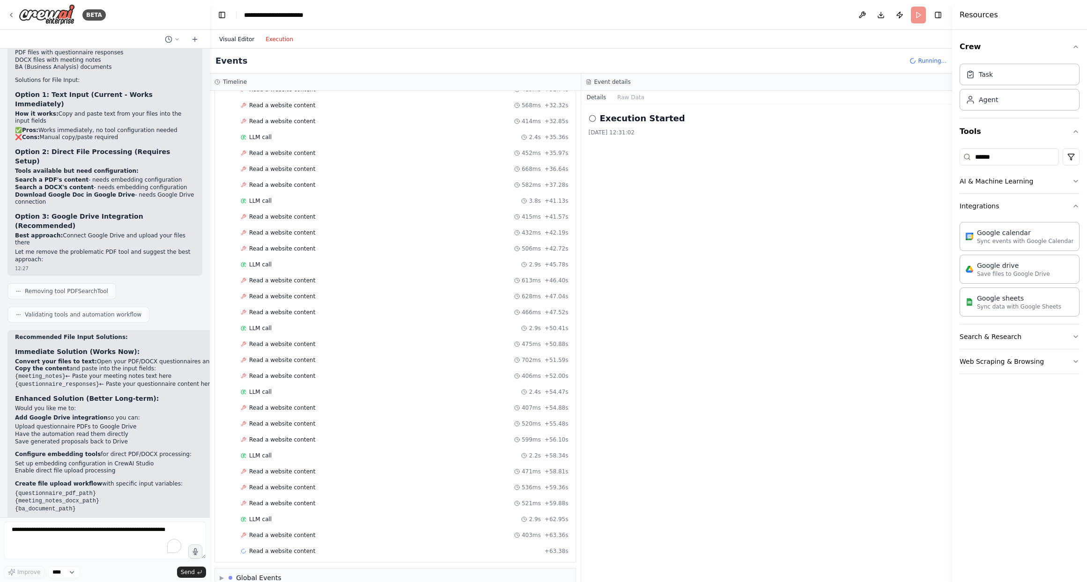
scroll to position [653, 0]
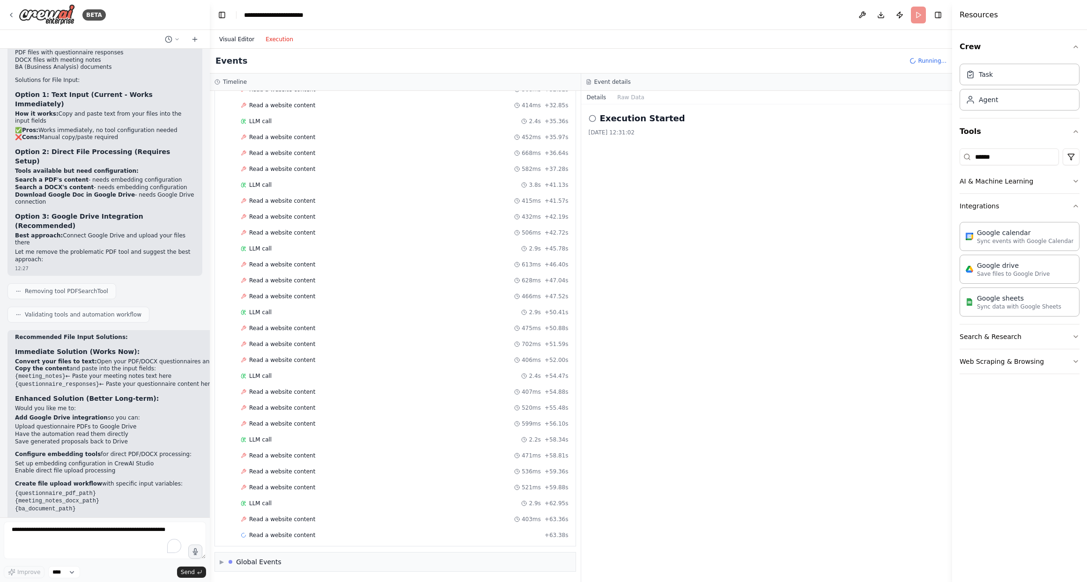
click at [225, 36] on button "Visual Editor" at bounding box center [236, 39] width 46 height 11
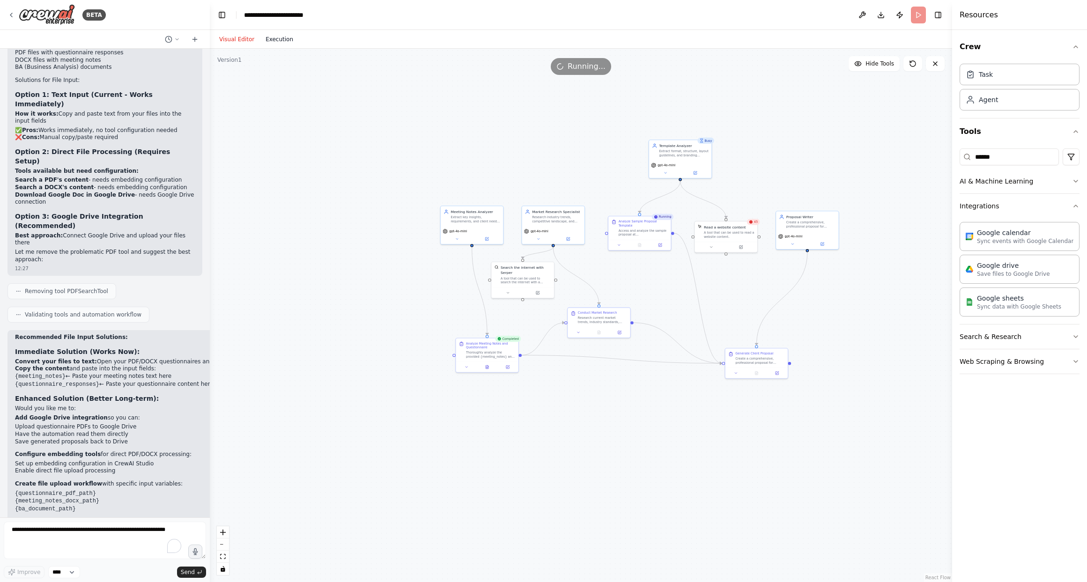
click at [276, 38] on button "Execution" at bounding box center [279, 39] width 39 height 11
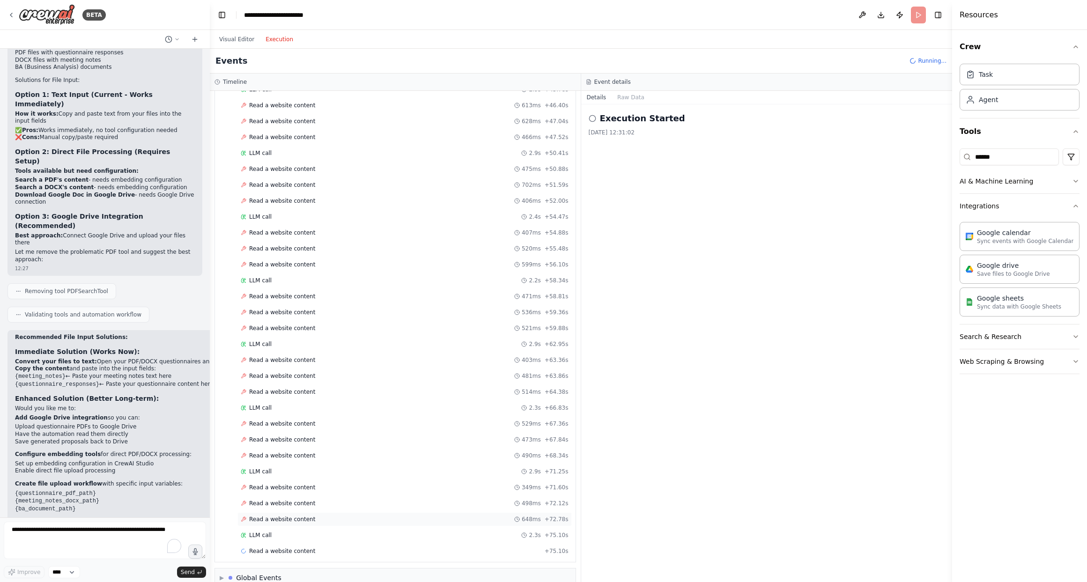
scroll to position [828, 0]
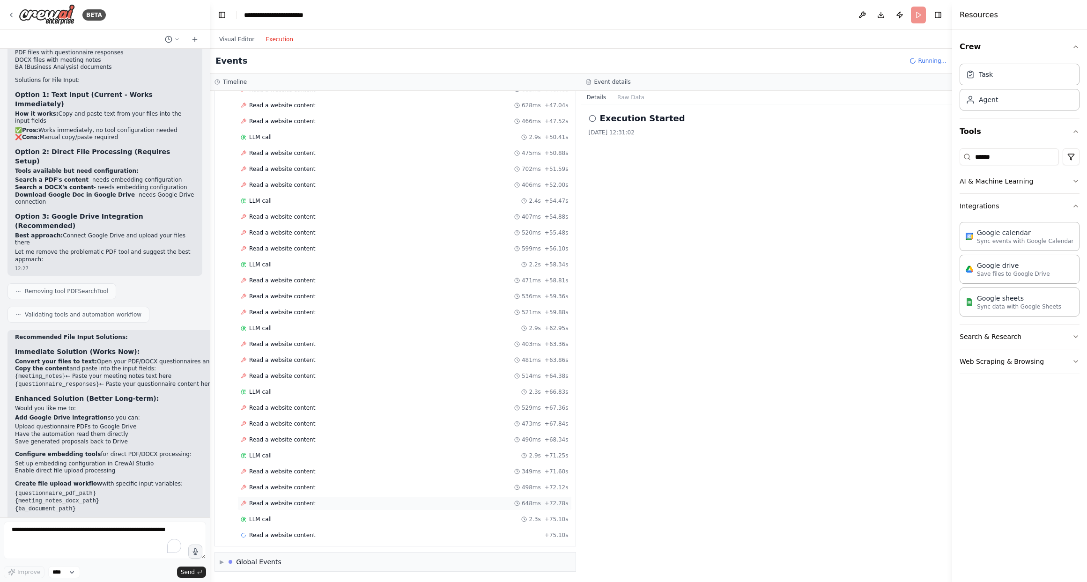
click at [283, 518] on div "LLM call 2.3s + 75.10s" at bounding box center [405, 518] width 328 height 7
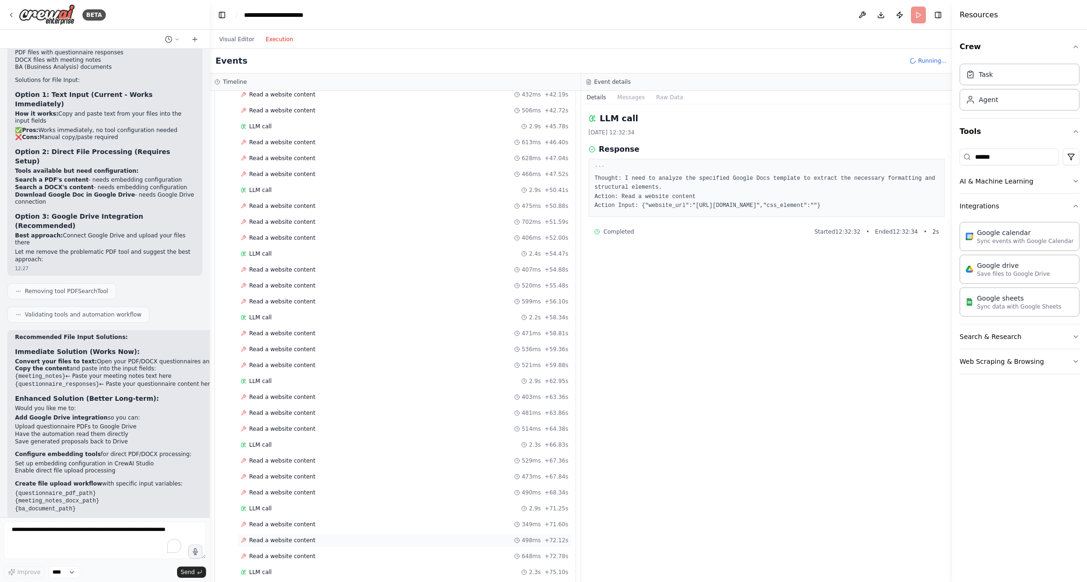
scroll to position [1003, 0]
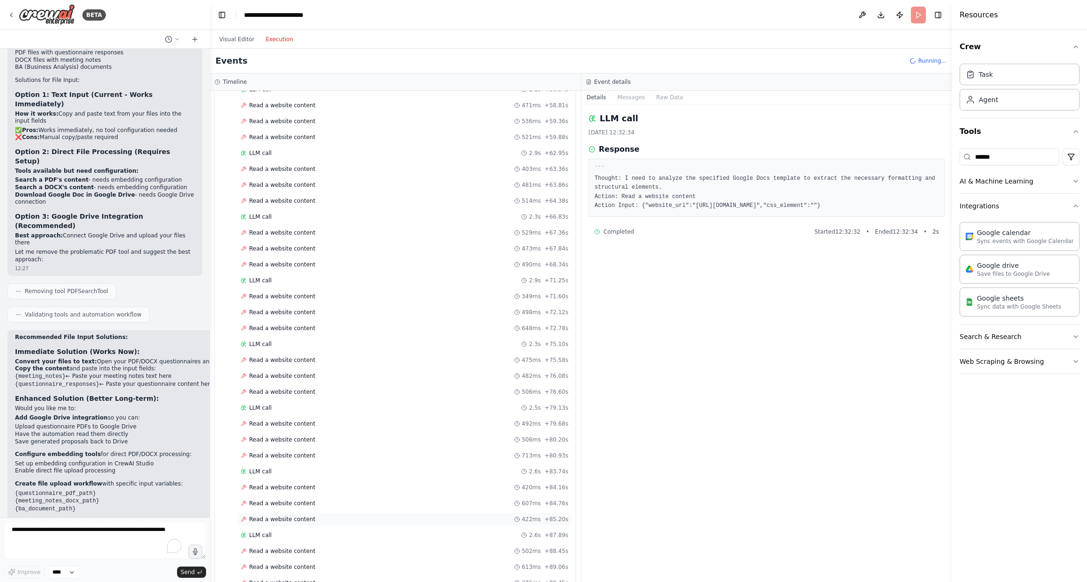
click at [294, 521] on span "Read a website content" at bounding box center [282, 518] width 66 height 7
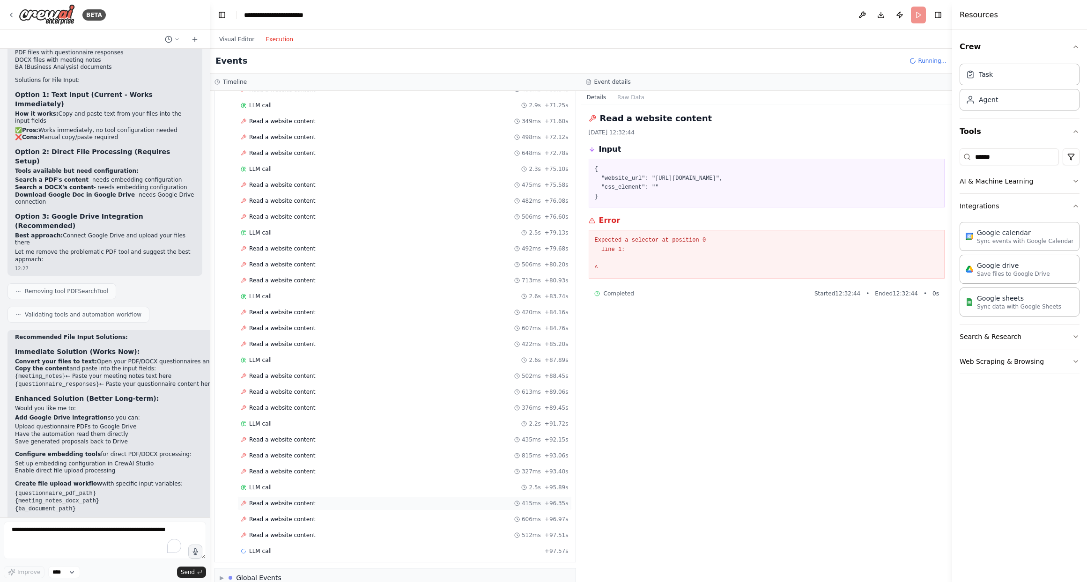
scroll to position [1194, 0]
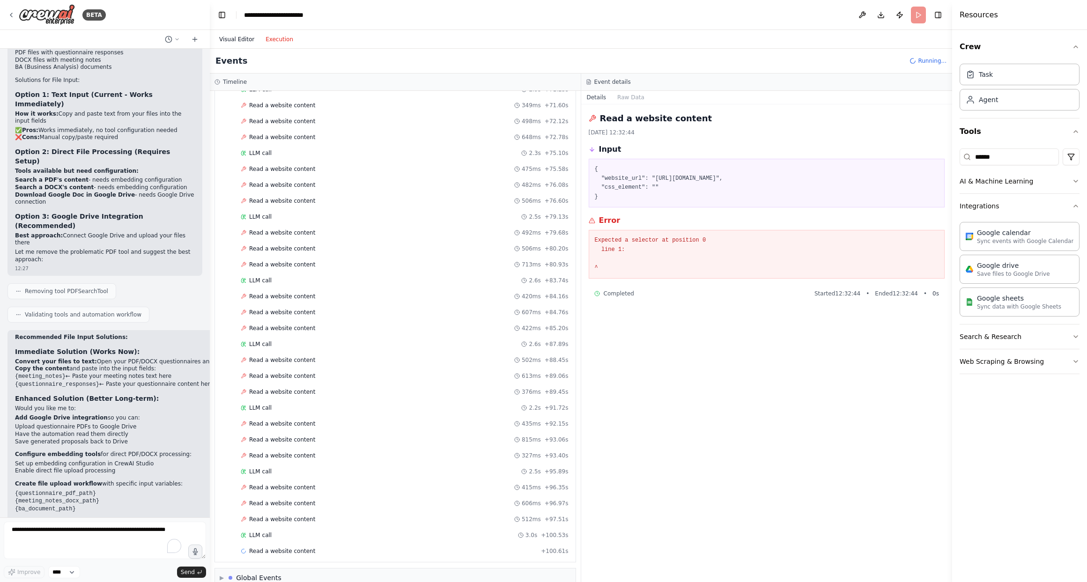
click at [235, 37] on button "Visual Editor" at bounding box center [236, 39] width 46 height 11
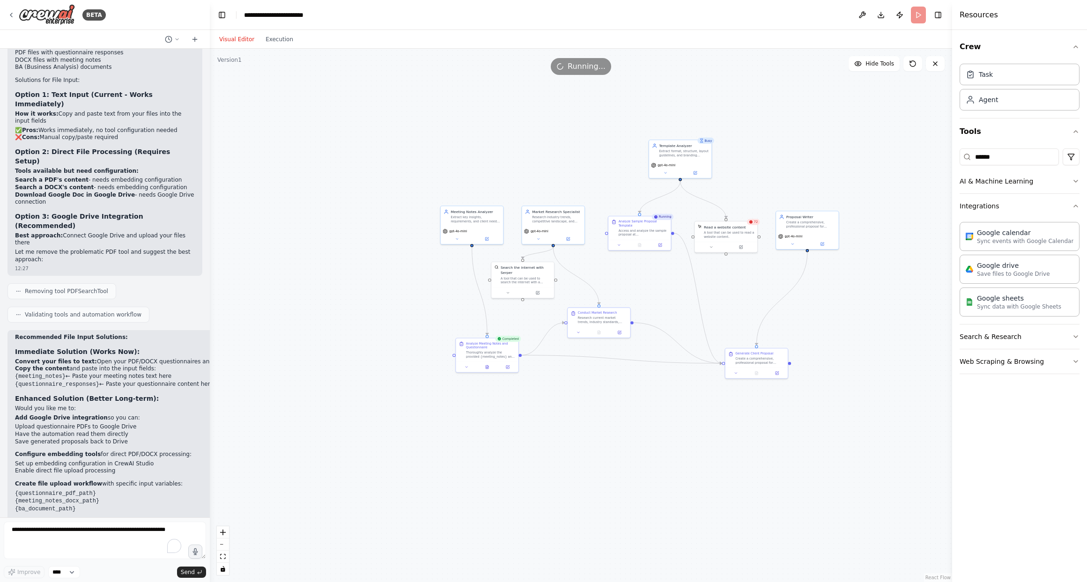
click at [805, 15] on header "**********" at bounding box center [581, 15] width 742 height 30
click at [658, 225] on div "Access and analyze the sample proposal at {sample_proposal_url} to extract key …" at bounding box center [651, 227] width 48 height 8
click at [805, 44] on div "Visual Editor Execution" at bounding box center [581, 39] width 742 height 19
click at [805, 19] on header "**********" at bounding box center [581, 15] width 742 height 30
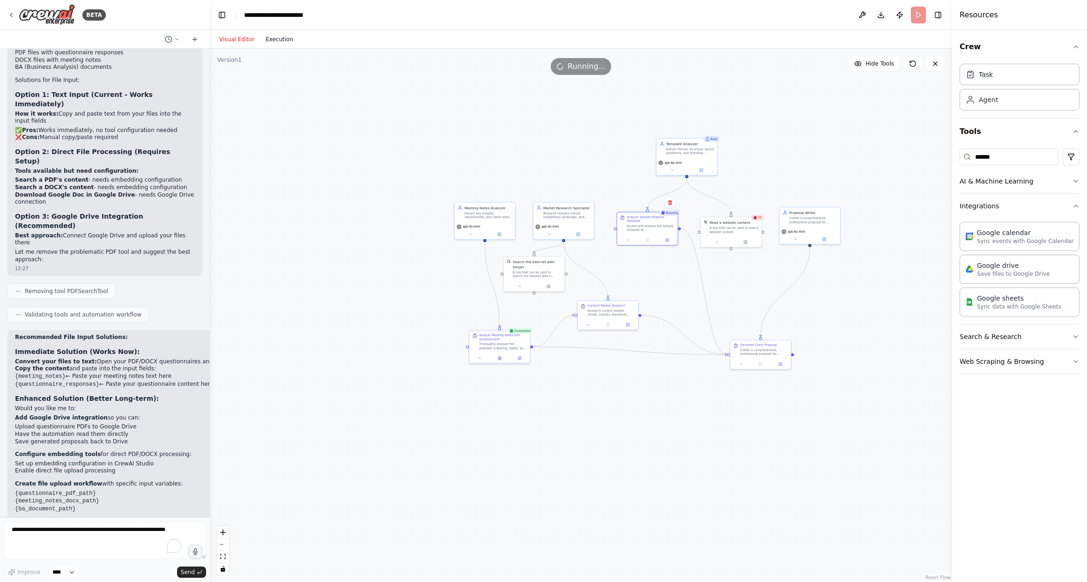
click at [268, 36] on button "Execution" at bounding box center [279, 39] width 39 height 11
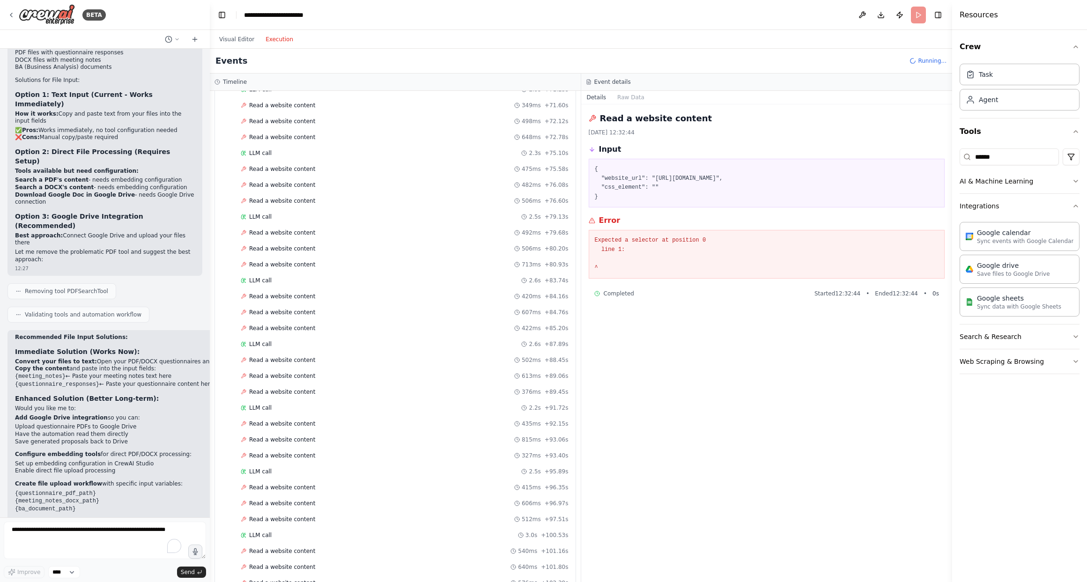
click at [805, 58] on span "Running..." at bounding box center [932, 60] width 29 height 7
click at [805, 59] on span "Running..." at bounding box center [932, 60] width 29 height 7
click at [265, 539] on div "LLM call + 116.96s" at bounding box center [404, 535] width 334 height 14
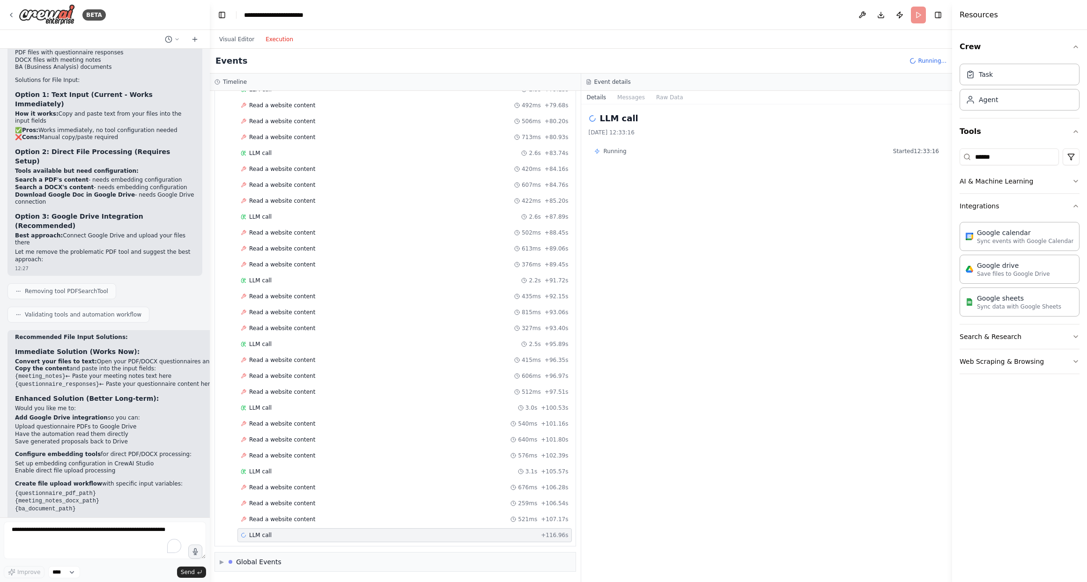
click at [805, 60] on span "Running..." at bounding box center [932, 60] width 29 height 7
click at [234, 78] on h3 "Timeline" at bounding box center [235, 81] width 24 height 7
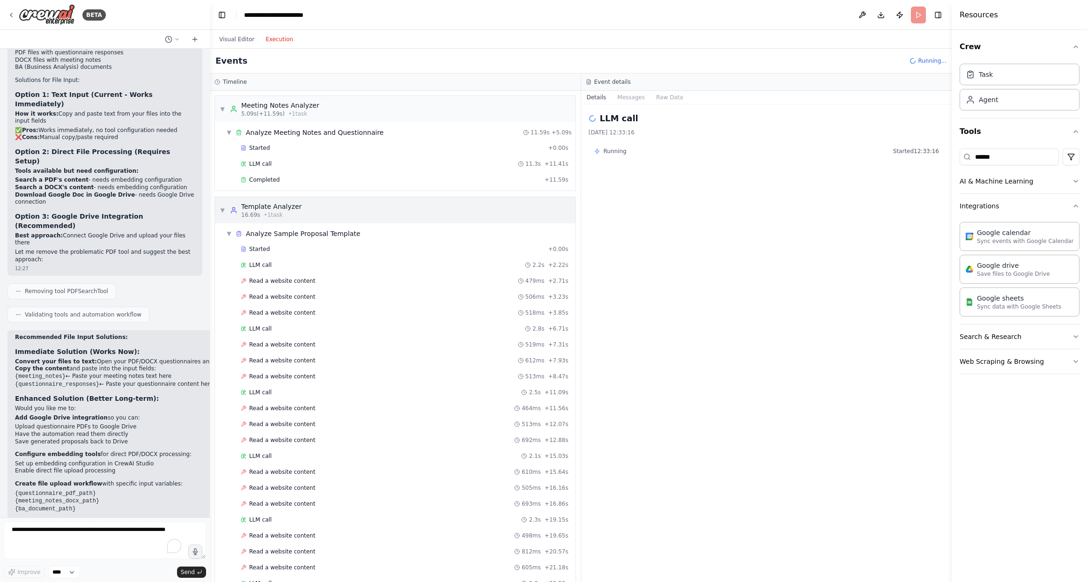
click at [223, 212] on span "▼" at bounding box center [223, 209] width 6 height 7
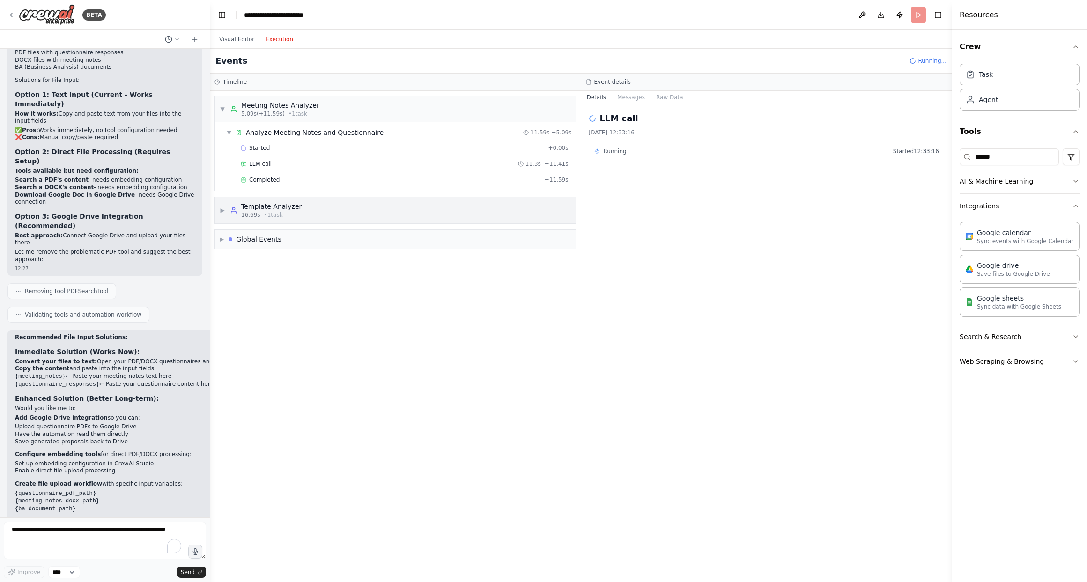
click at [223, 212] on span "▶" at bounding box center [223, 209] width 6 height 7
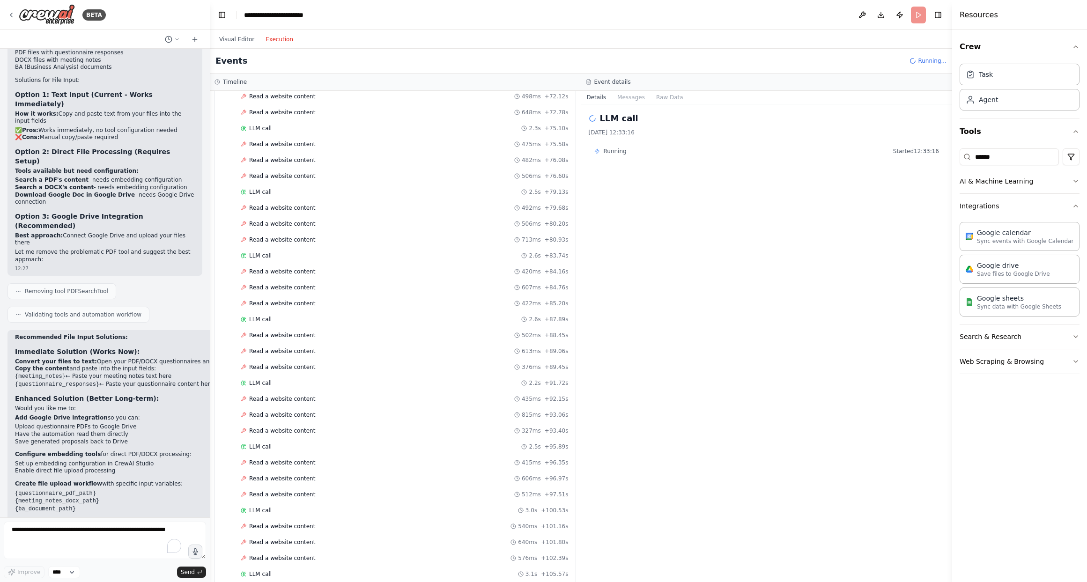
scroll to position [1322, 0]
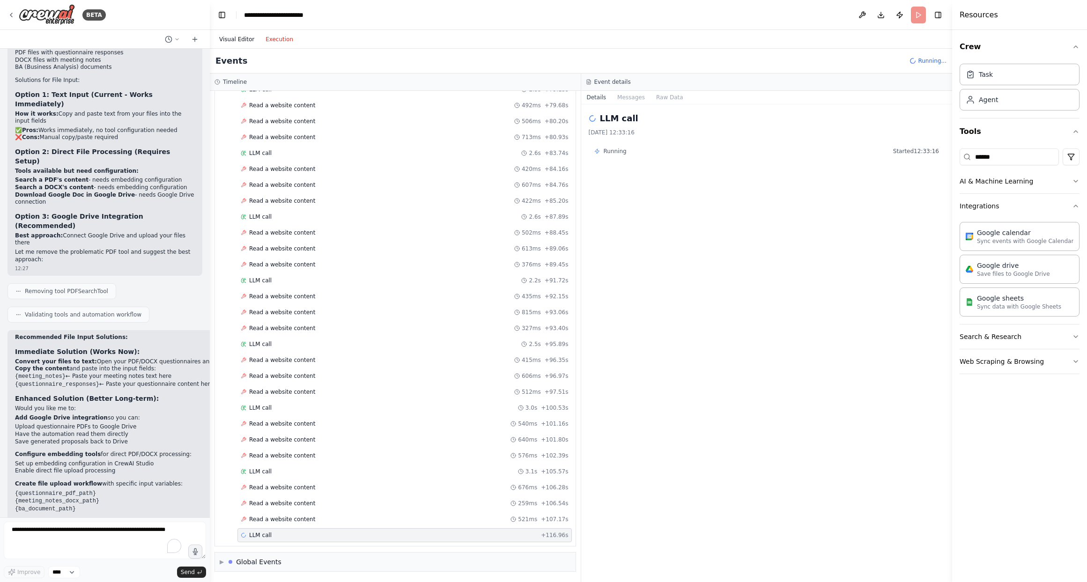
click at [231, 40] on button "Visual Editor" at bounding box center [236, 39] width 46 height 11
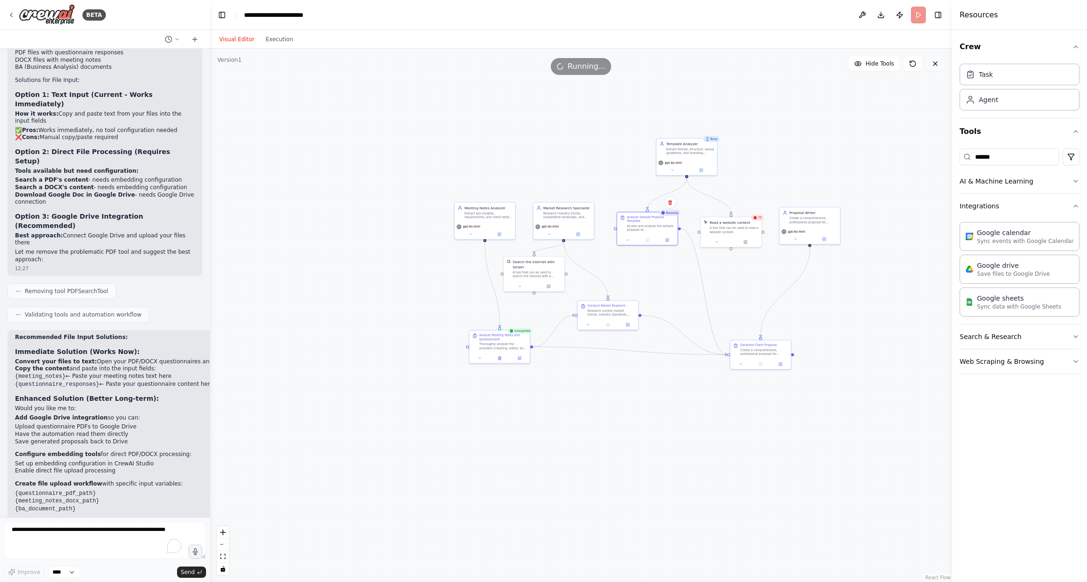
click at [805, 66] on icon at bounding box center [934, 63] width 7 height 7
click at [274, 38] on button "Execution" at bounding box center [279, 39] width 39 height 11
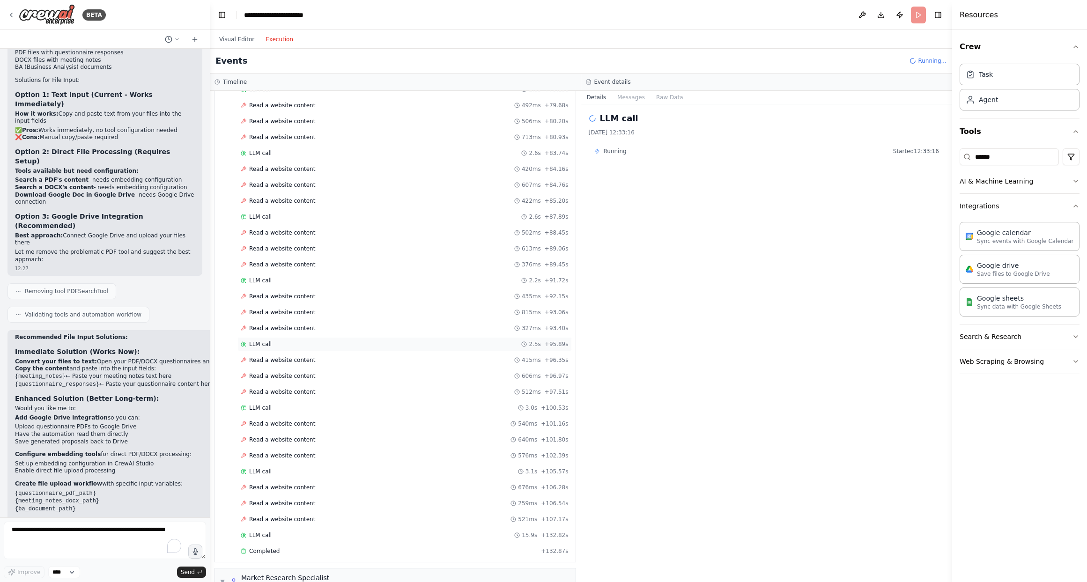
scroll to position [1455, 0]
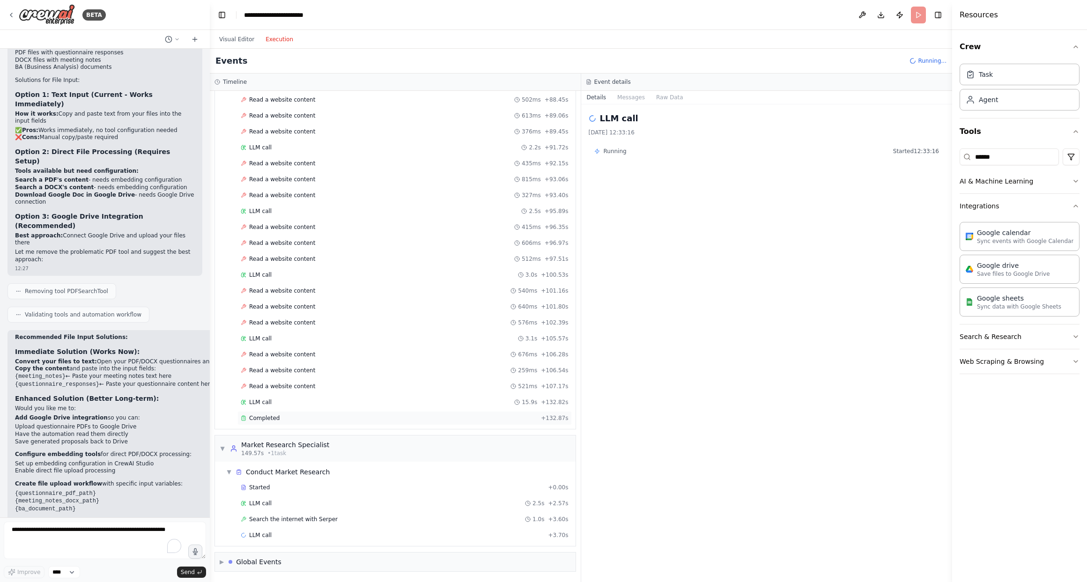
click at [282, 422] on div "Completed + 132.87s" at bounding box center [404, 418] width 334 height 14
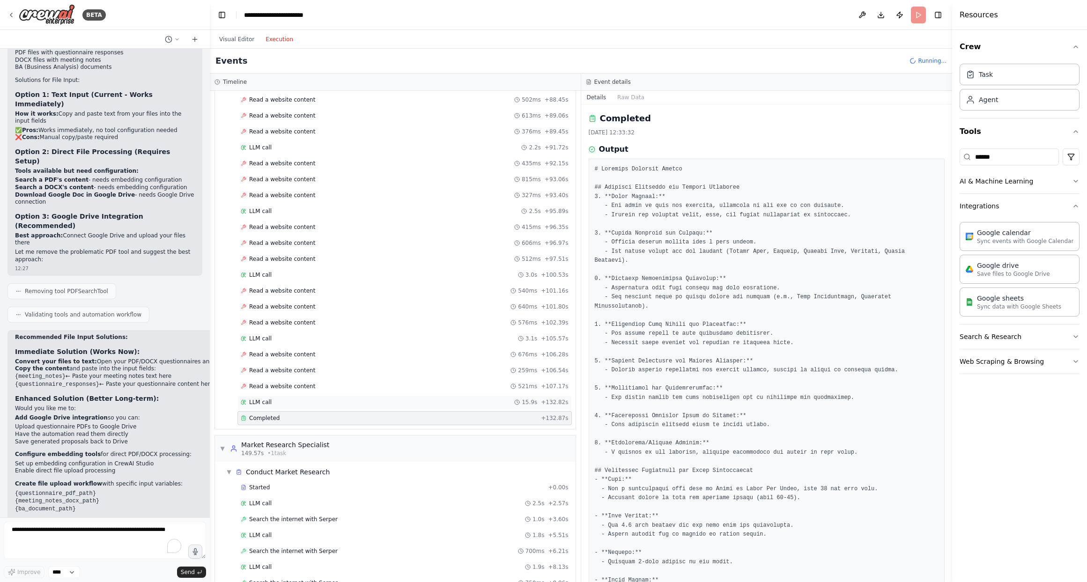
click at [292, 404] on div "LLM call 15.9s + 132.82s" at bounding box center [405, 401] width 328 height 7
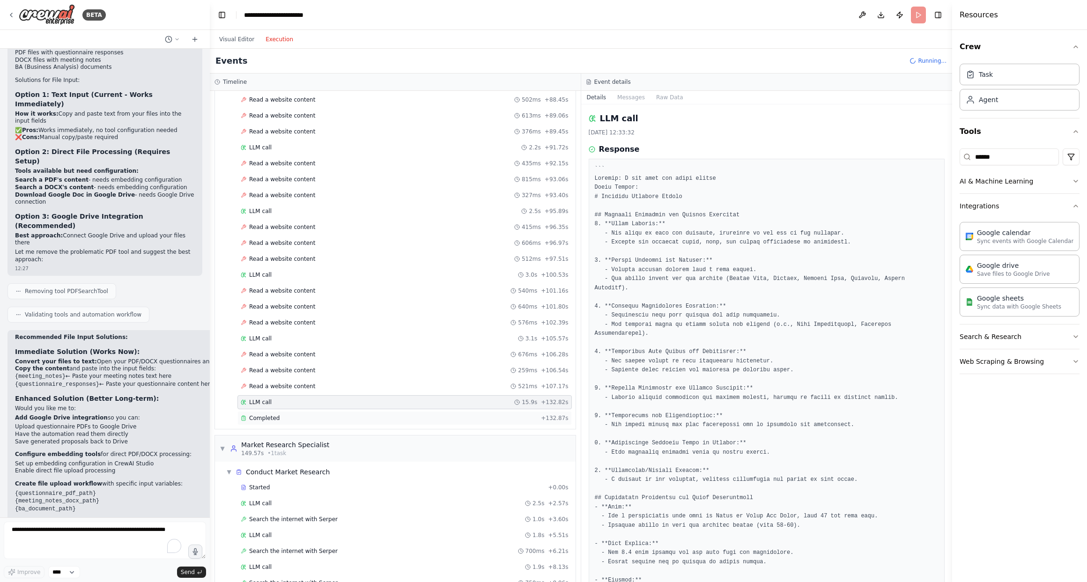
click at [300, 414] on div "Completed" at bounding box center [389, 417] width 296 height 7
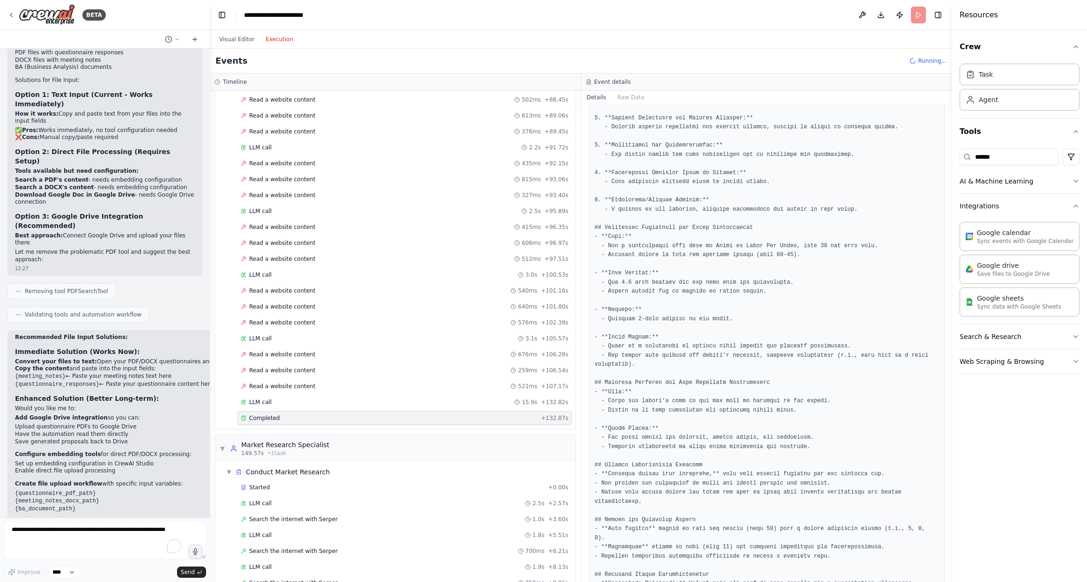
scroll to position [316, 0]
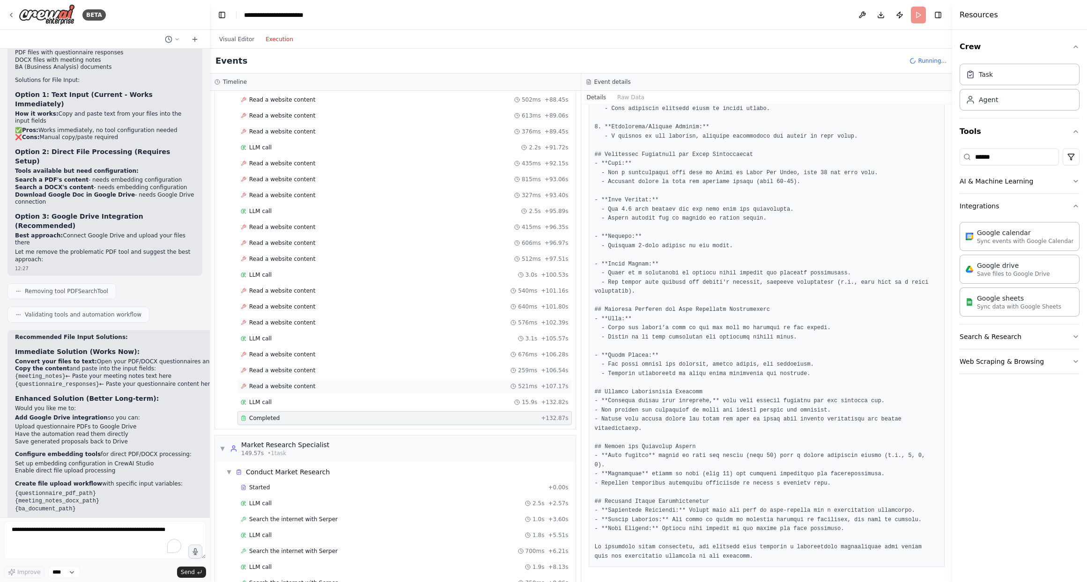
click at [312, 389] on div "Read a website content 521ms + 107.17s" at bounding box center [405, 386] width 328 height 7
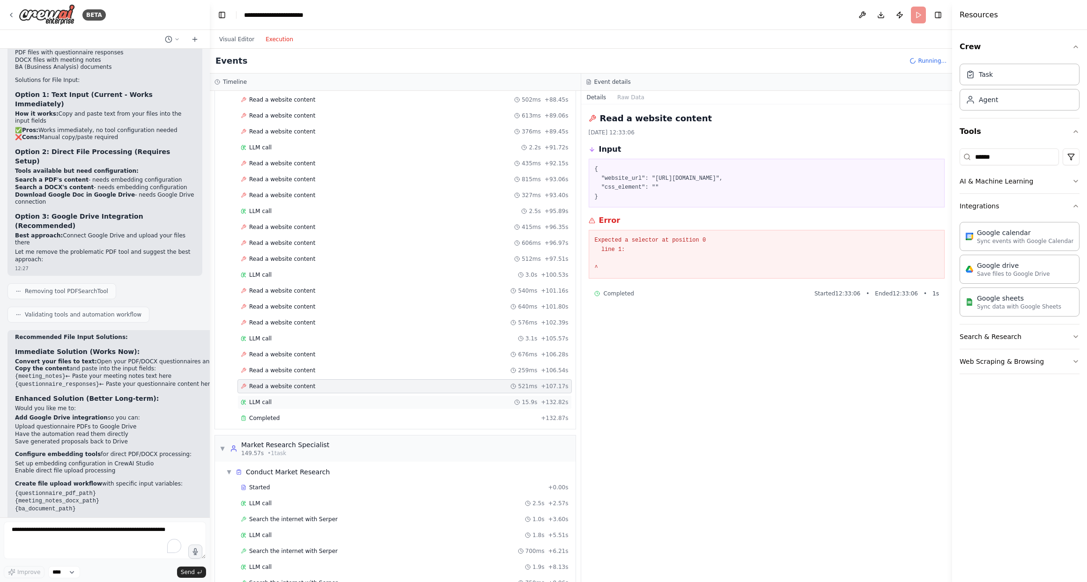
click at [302, 404] on div "LLM call 15.9s + 132.82s" at bounding box center [405, 401] width 328 height 7
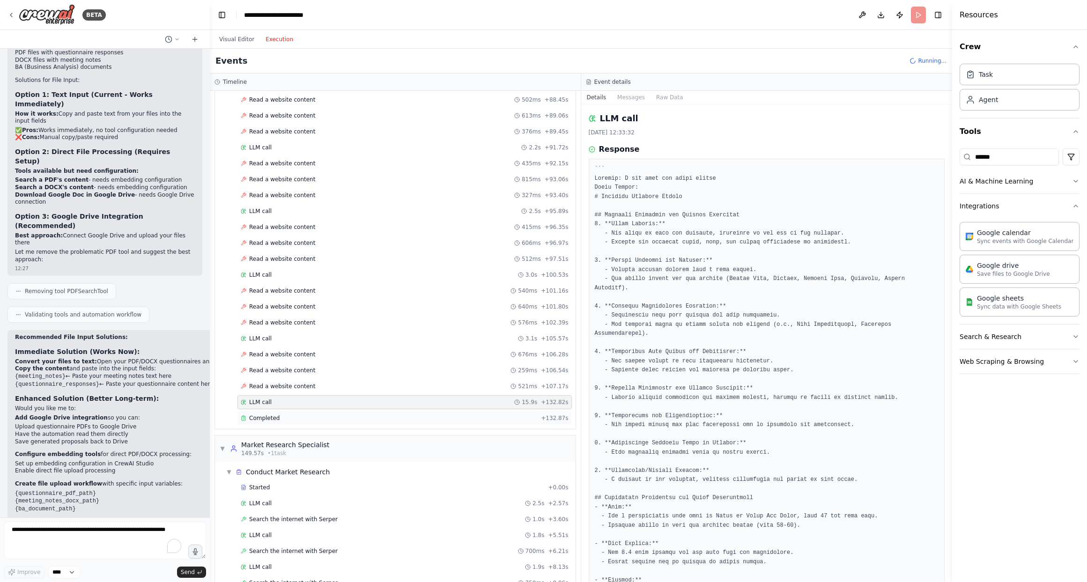
click at [296, 418] on div "Completed" at bounding box center [389, 417] width 296 height 7
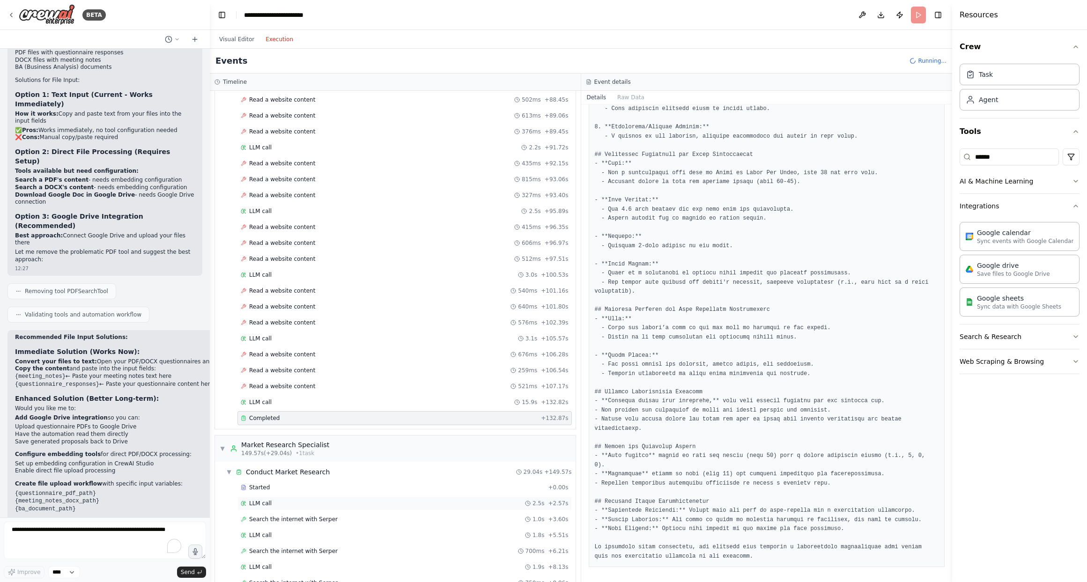
scroll to position [1651, 0]
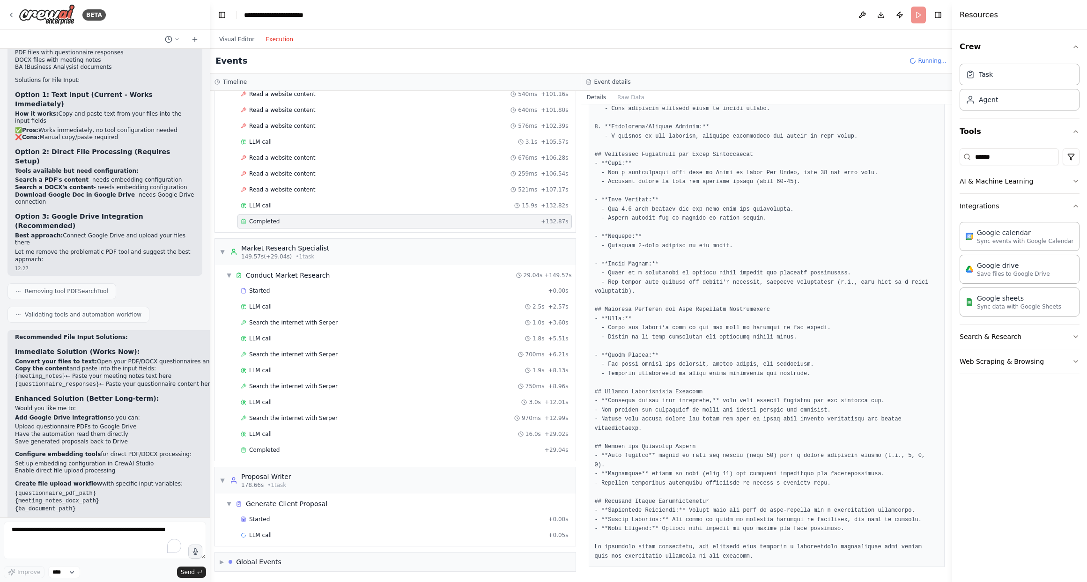
click at [235, 31] on div "Visual Editor Execution" at bounding box center [255, 39] width 85 height 19
click at [229, 37] on button "Visual Editor" at bounding box center [236, 39] width 46 height 11
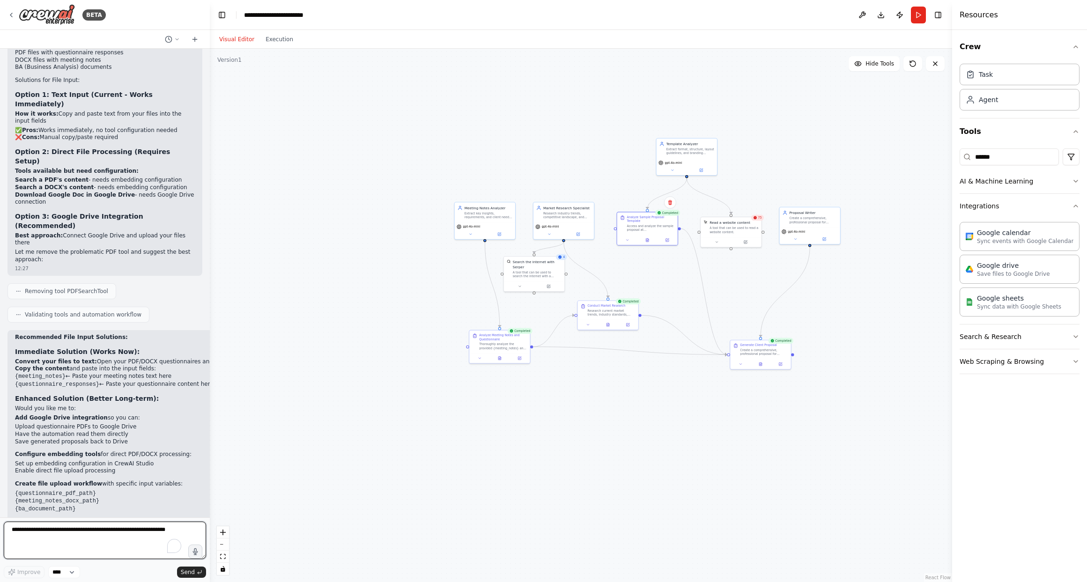
click at [88, 531] on textarea "To enrich screen reader interactions, please activate Accessibility in Grammarl…" at bounding box center [105, 540] width 202 height 37
click at [299, 47] on div "Visual Editor Execution" at bounding box center [581, 39] width 742 height 19
click at [285, 40] on button "Execution" at bounding box center [279, 39] width 39 height 11
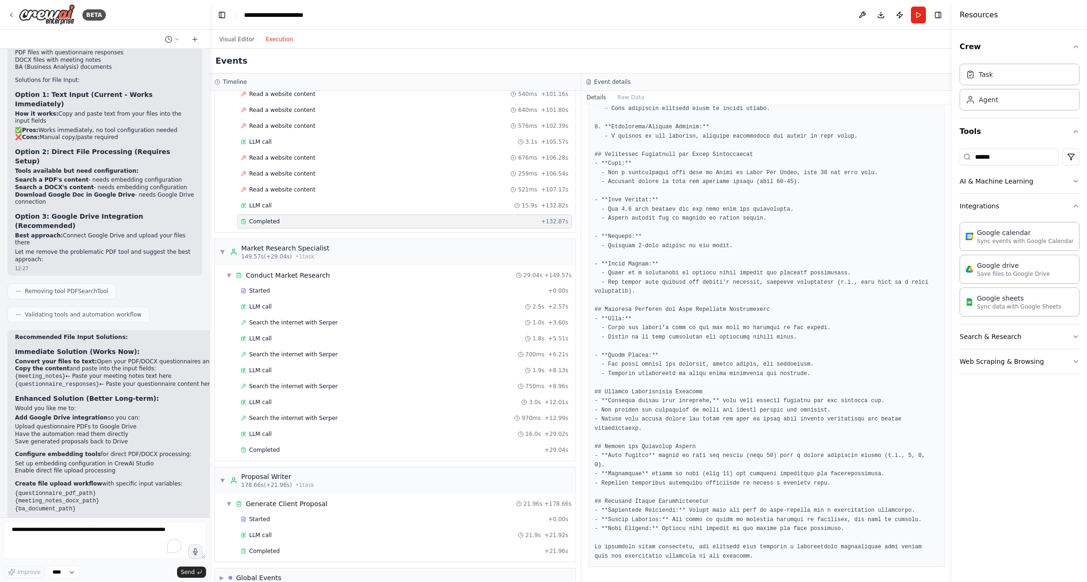
scroll to position [1667, 0]
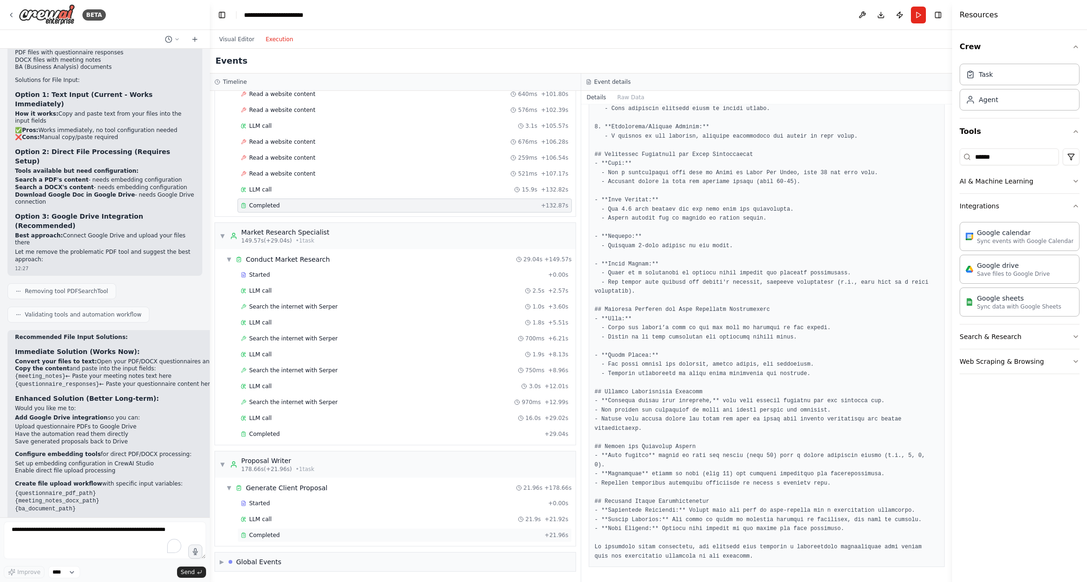
click at [260, 536] on span "Completed" at bounding box center [264, 534] width 30 height 7
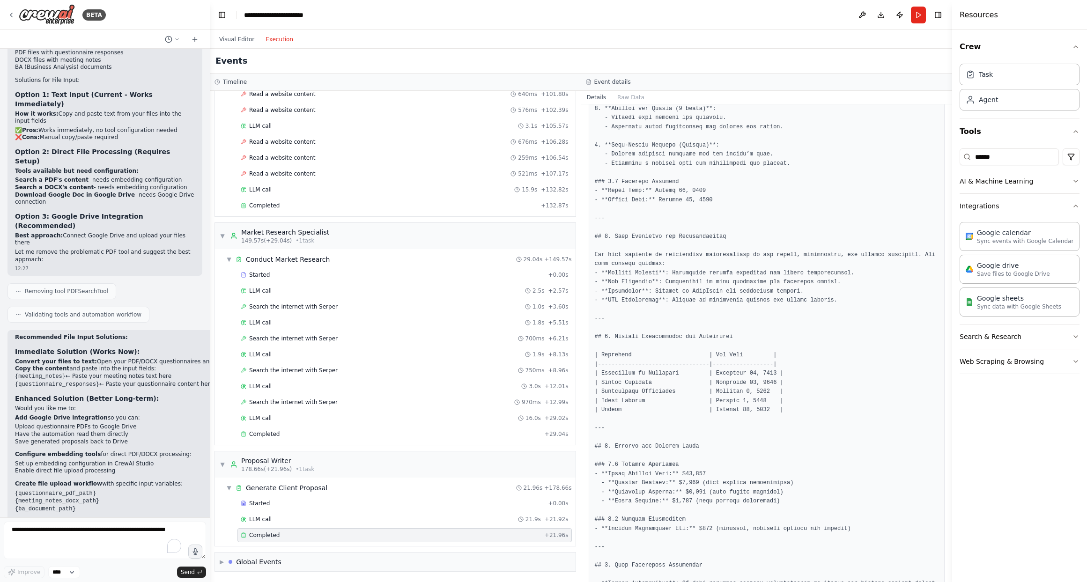
scroll to position [730, 0]
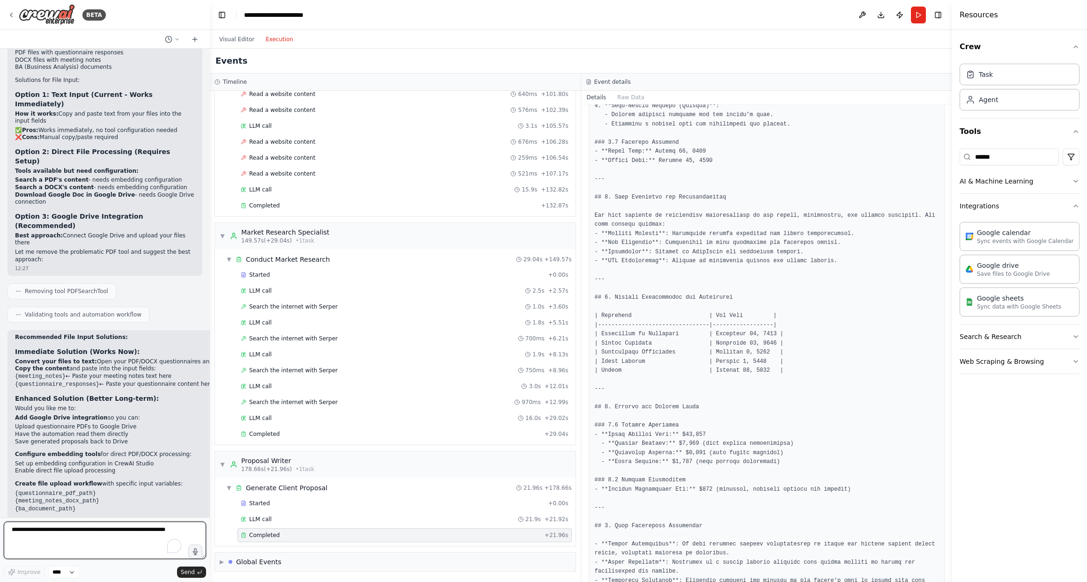
click at [86, 532] on textarea "To enrich screen reader interactions, please activate Accessibility in Grammarl…" at bounding box center [105, 540] width 202 height 37
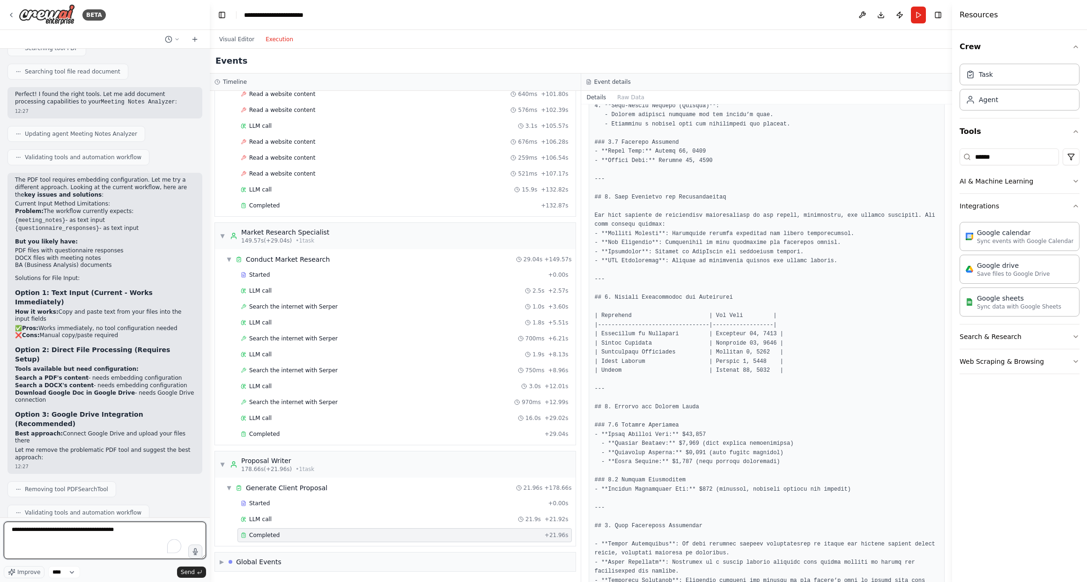
scroll to position [2654, 0]
click at [233, 37] on button "Visual Editor" at bounding box center [236, 39] width 46 height 11
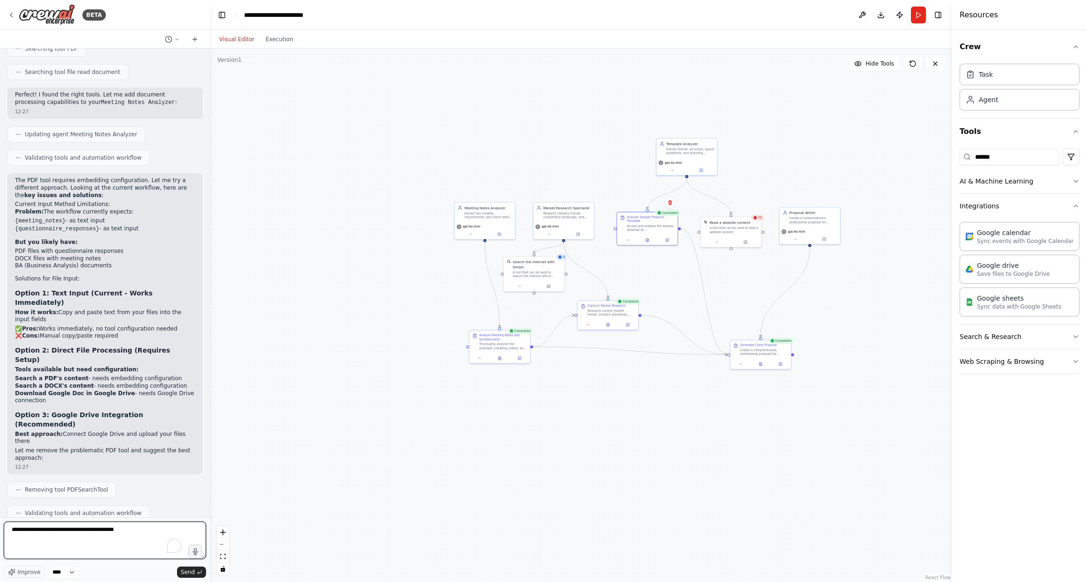
click at [142, 529] on textarea "**********" at bounding box center [105, 540] width 202 height 37
type textarea "**********"
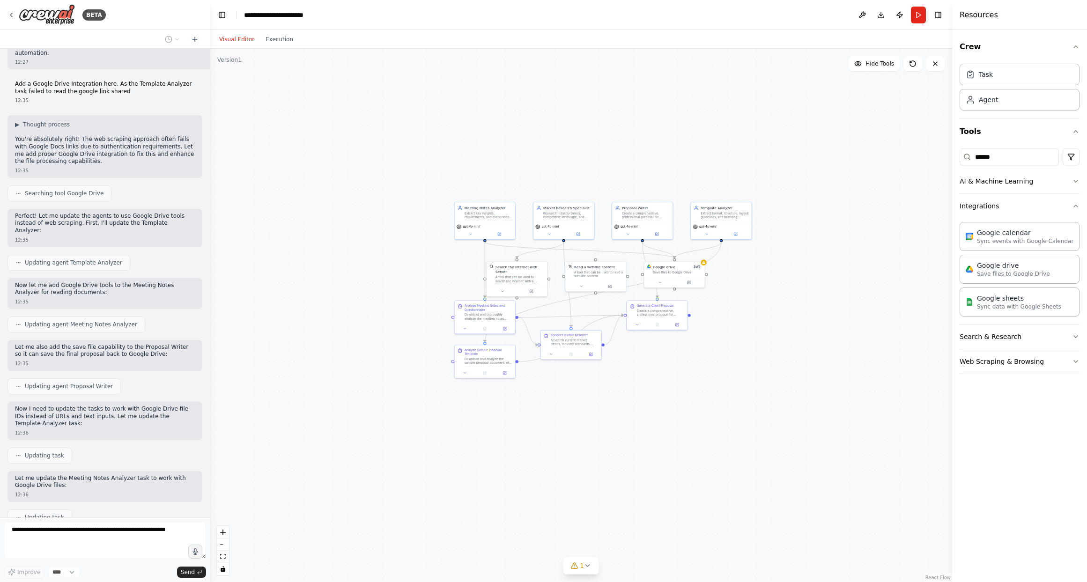
scroll to position [3442, 0]
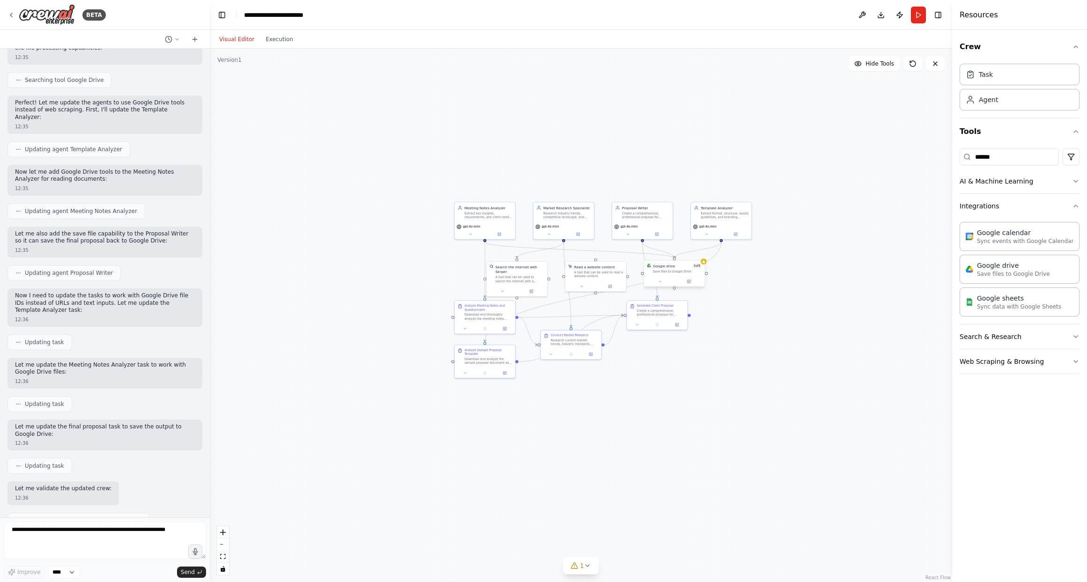
click at [704, 265] on div "Google drive 3 of 9 Save files to Google Drive" at bounding box center [674, 268] width 60 height 16
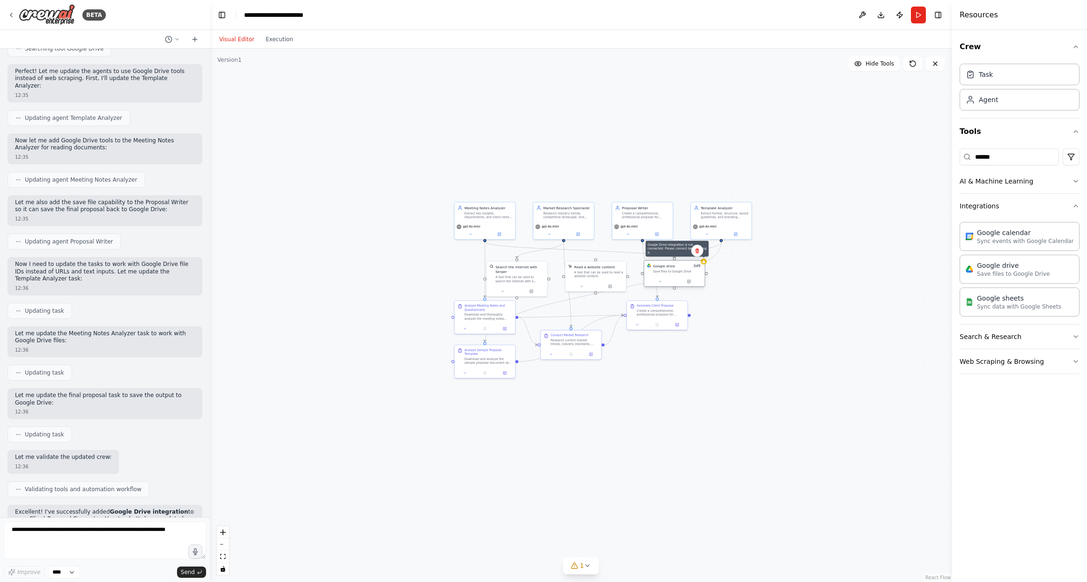
click at [704, 264] on div at bounding box center [703, 261] width 6 height 6
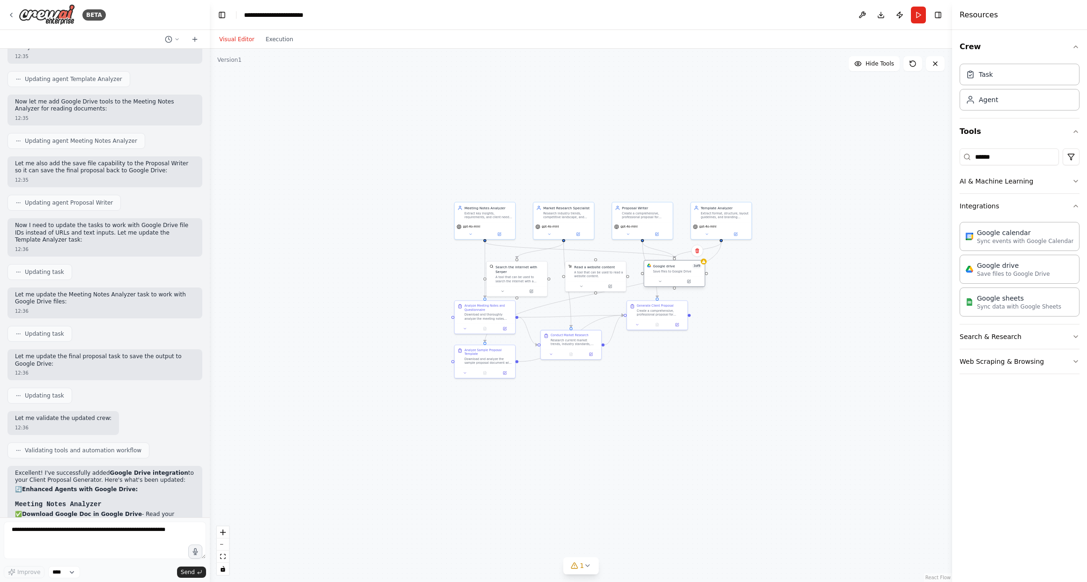
click at [684, 270] on div "Save files to Google Drive" at bounding box center [677, 271] width 49 height 4
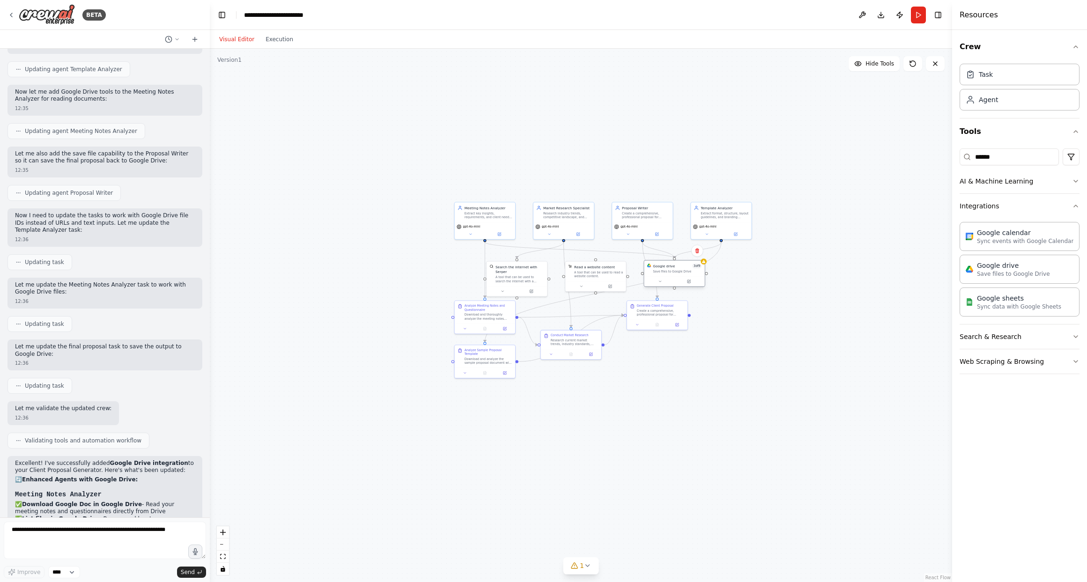
click at [684, 270] on div "Save files to Google Drive" at bounding box center [677, 271] width 49 height 4
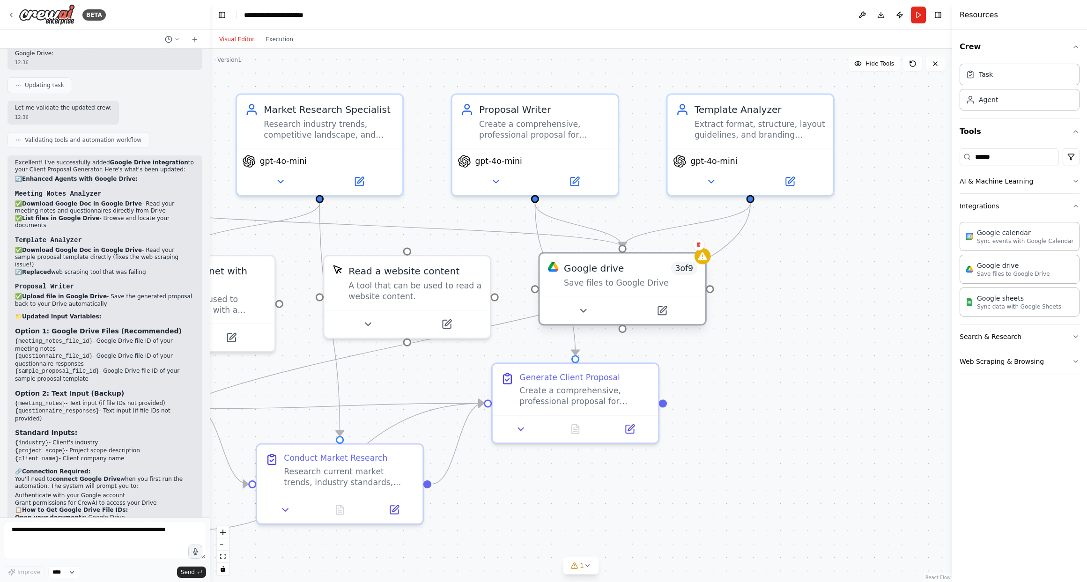
scroll to position [3889, 0]
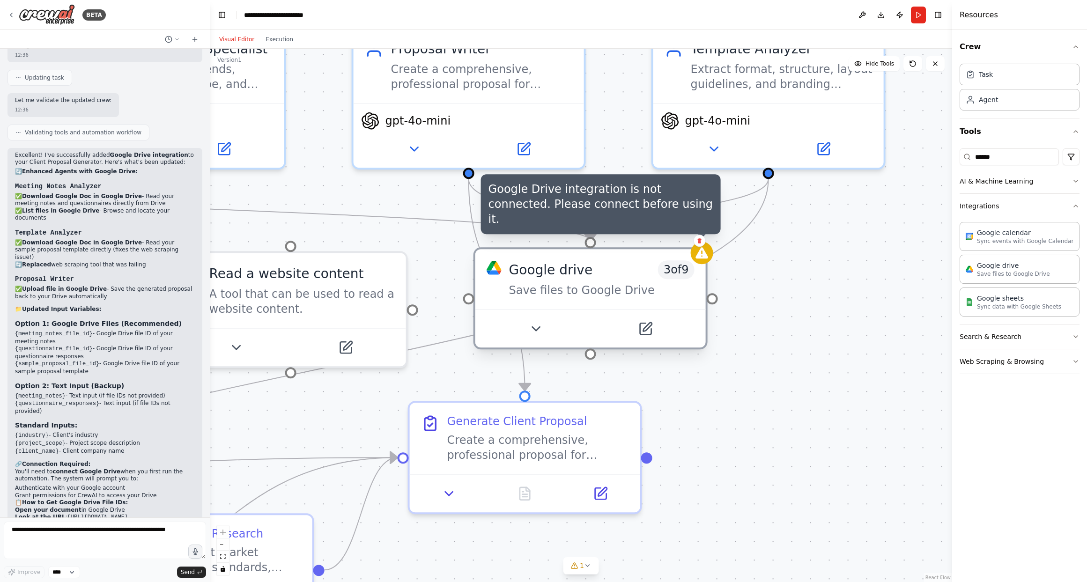
click at [704, 255] on icon at bounding box center [701, 252] width 13 height 11
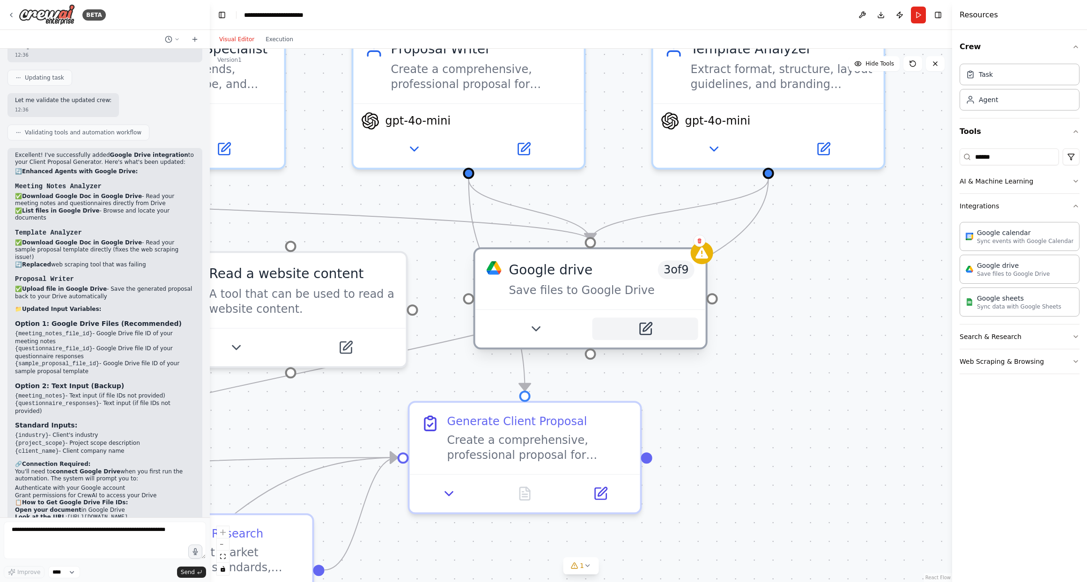
click at [647, 332] on icon at bounding box center [645, 328] width 11 height 11
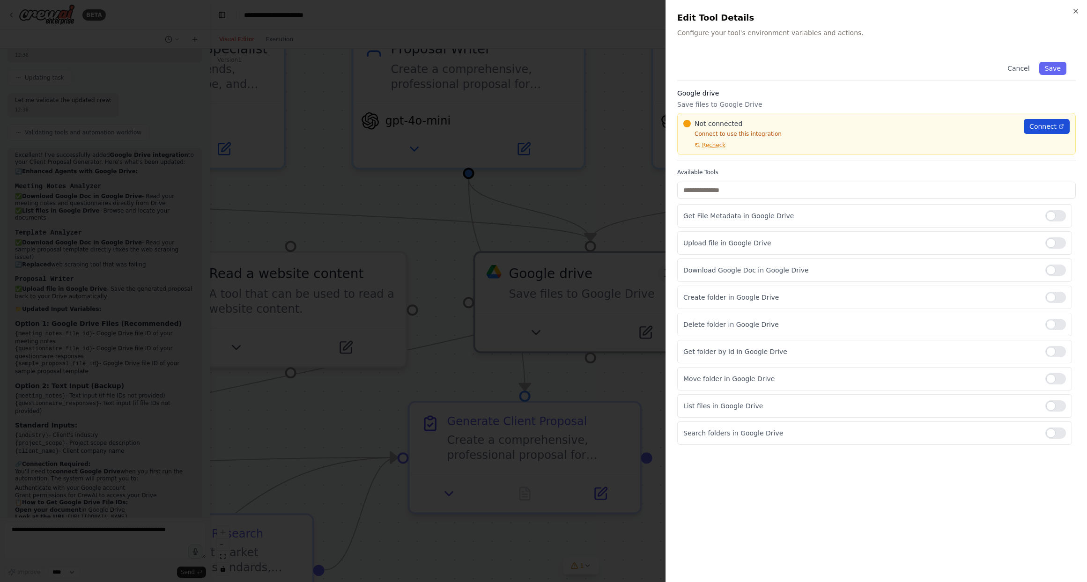
click at [805, 123] on span "Connect" at bounding box center [1042, 126] width 27 height 9
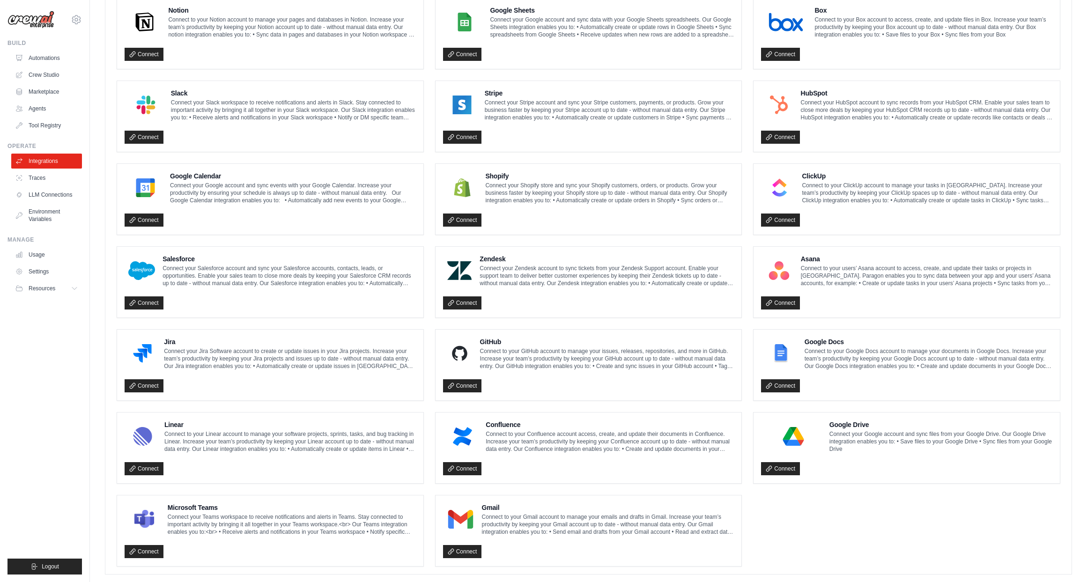
scroll to position [283, 0]
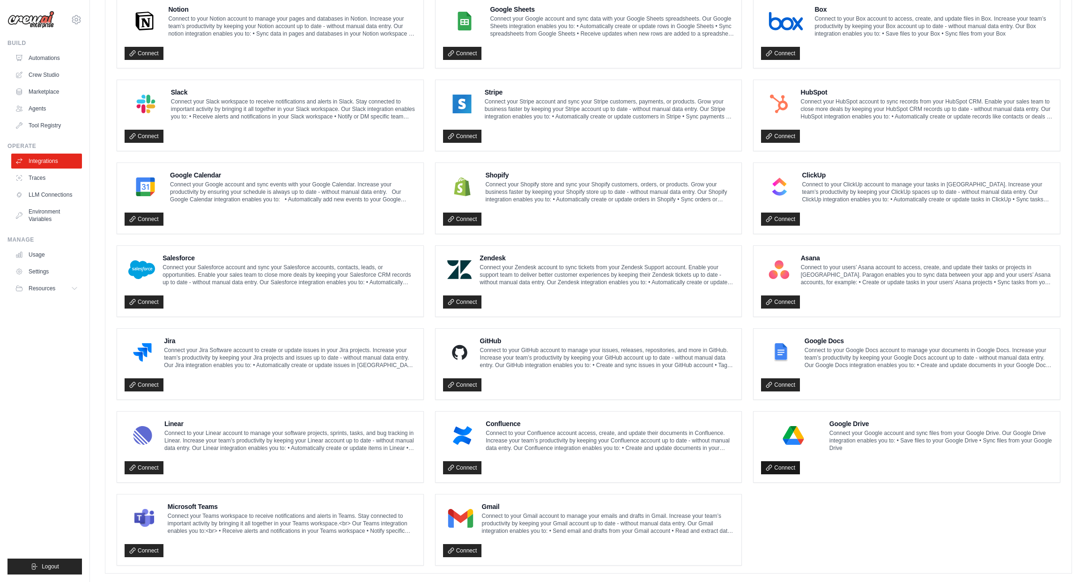
click at [787, 465] on link "Connect" at bounding box center [780, 467] width 39 height 13
click at [771, 466] on icon at bounding box center [768, 467] width 7 height 7
click at [789, 384] on link "Connect" at bounding box center [780, 384] width 39 height 13
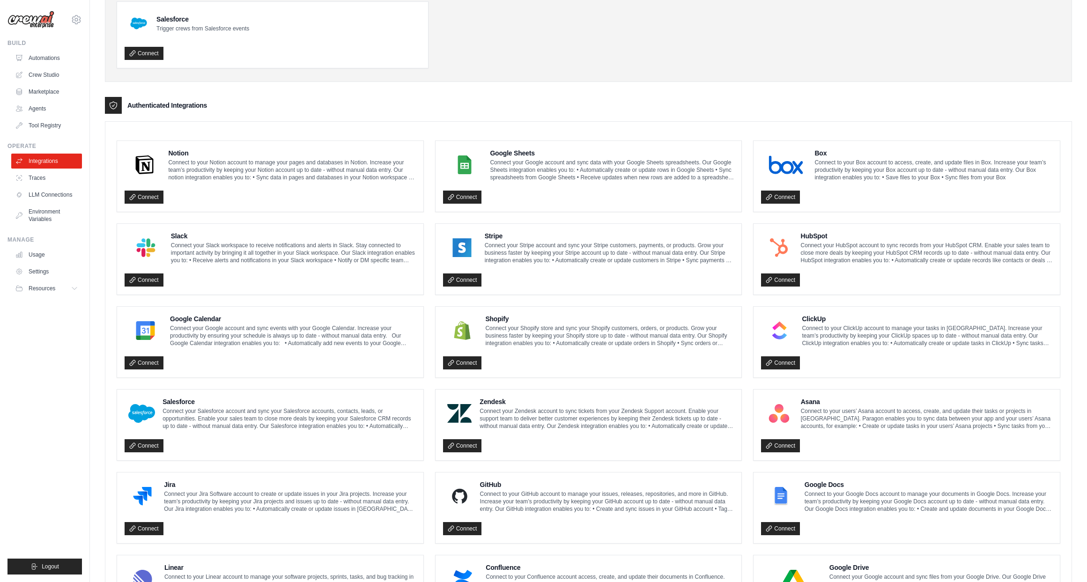
scroll to position [0, 0]
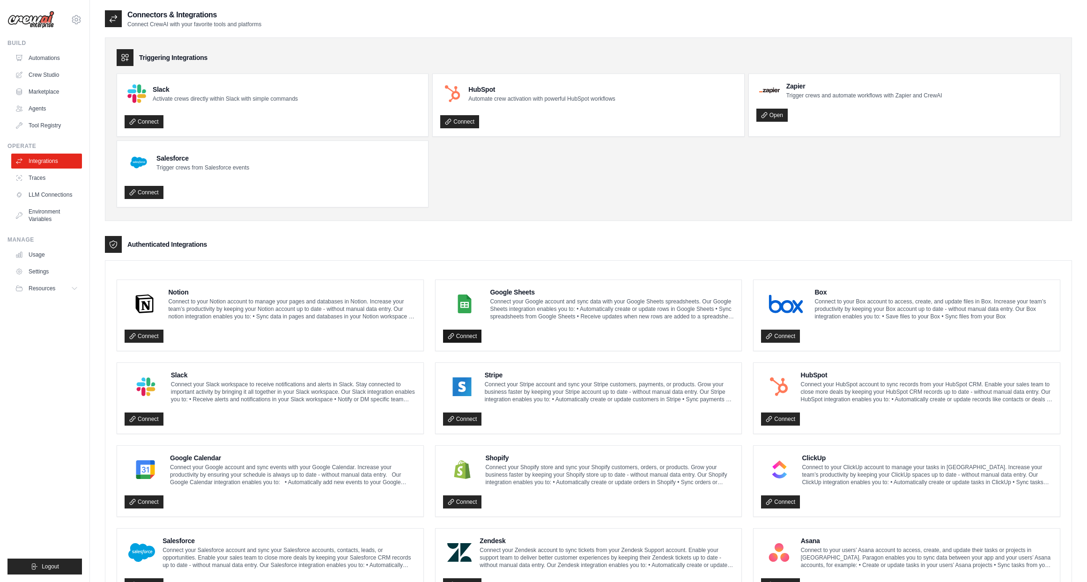
click at [462, 338] on link "Connect" at bounding box center [462, 336] width 39 height 13
click at [151, 337] on link "Connect" at bounding box center [144, 336] width 39 height 13
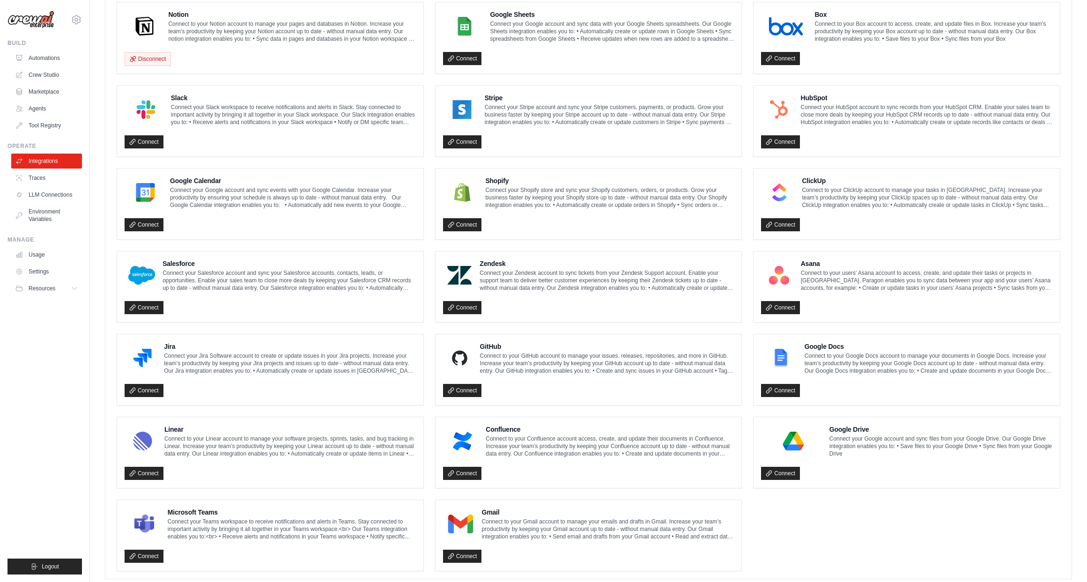
scroll to position [327, 0]
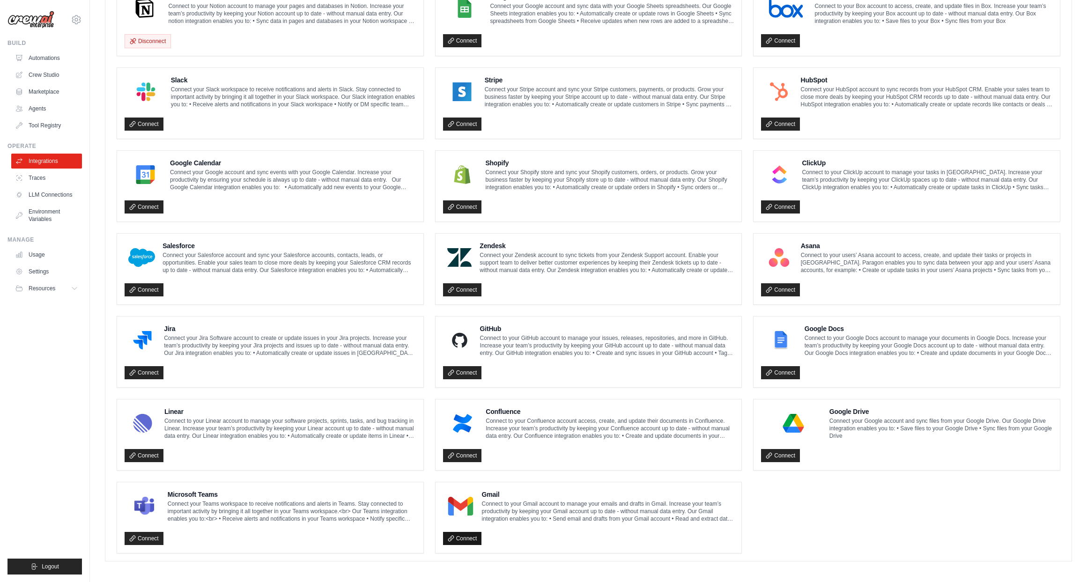
click at [470, 539] on link "Connect" at bounding box center [462, 538] width 39 height 13
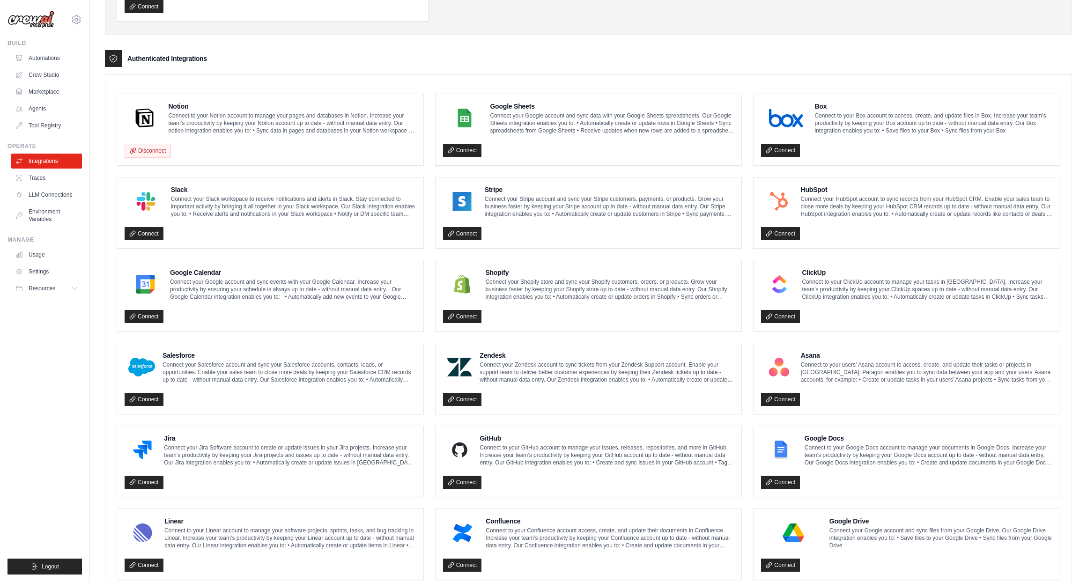
scroll to position [0, 0]
